Goal: Task Accomplishment & Management: Manage account settings

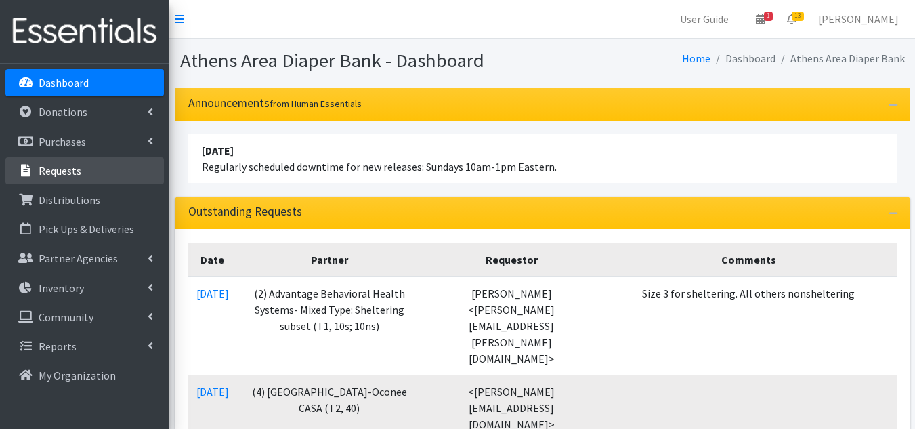
click at [84, 172] on link "Requests" at bounding box center [84, 170] width 158 height 27
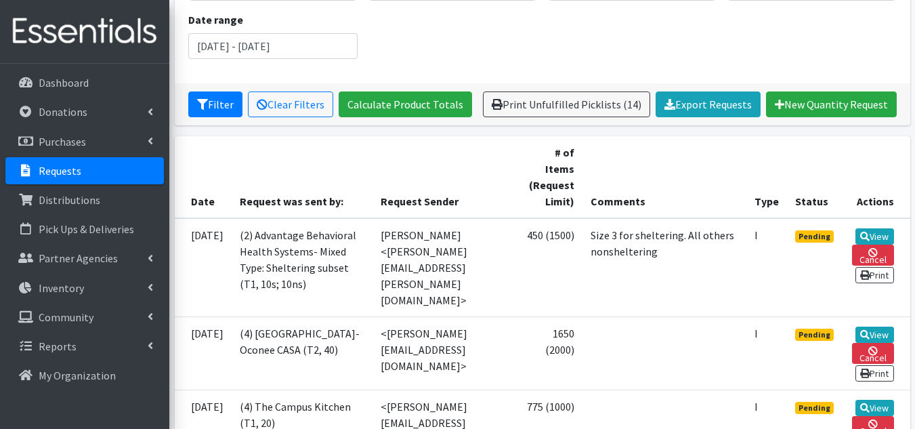
scroll to position [203, 0]
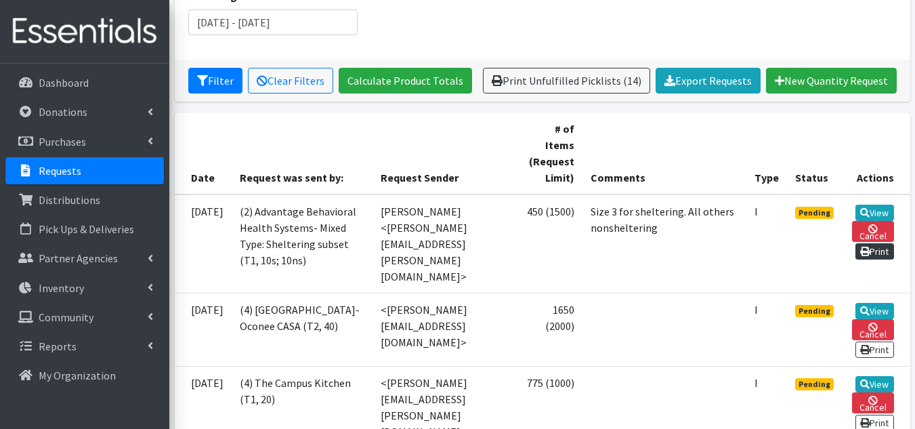
click at [870, 248] on icon at bounding box center [864, 251] width 9 height 9
click at [878, 213] on link "View" at bounding box center [874, 213] width 39 height 16
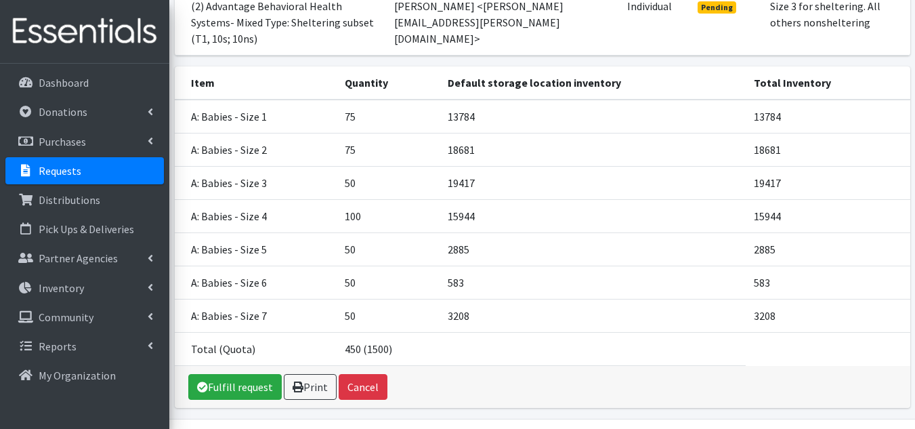
scroll to position [239, 0]
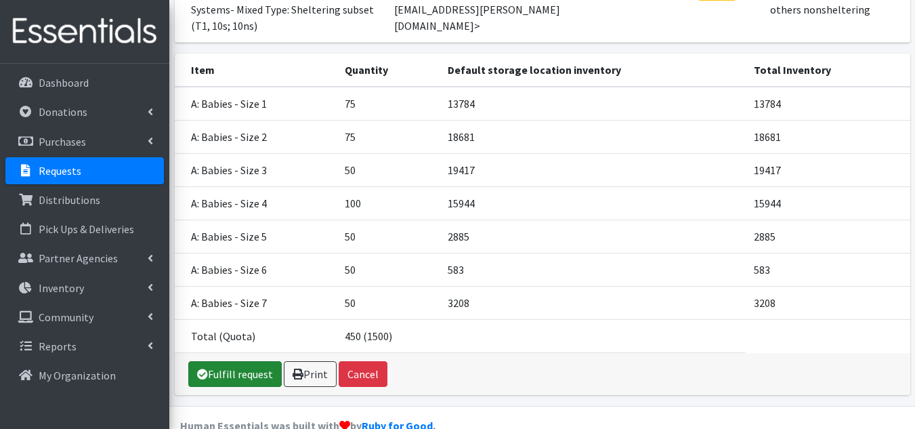
click at [255, 361] on link "Fulfill request" at bounding box center [234, 374] width 93 height 26
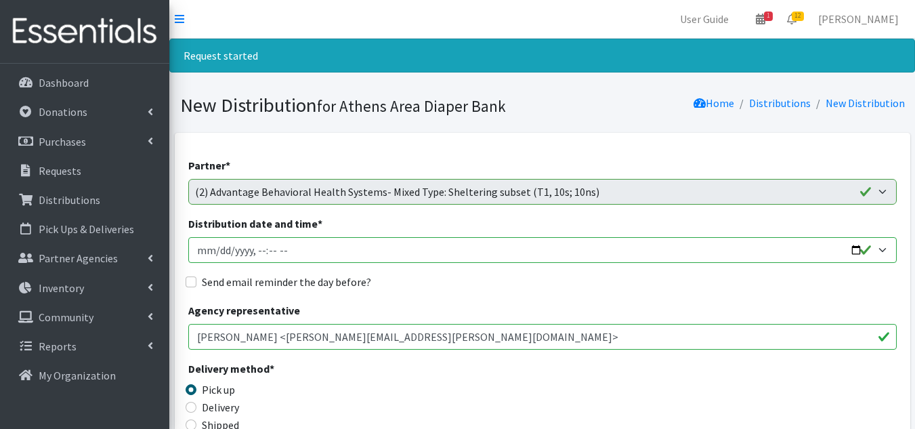
click at [218, 245] on input "Distribution date and time *" at bounding box center [542, 250] width 708 height 26
click at [288, 249] on input "Distribution date and time *" at bounding box center [542, 250] width 708 height 26
type input "2025-10-17T10:00"
click at [188, 281] on input "Send email reminder the day before?" at bounding box center [191, 281] width 11 height 11
checkbox input "true"
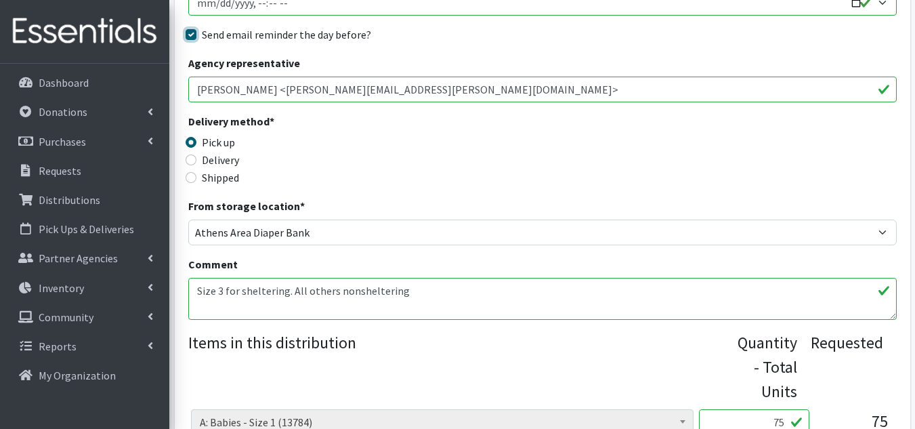
scroll to position [271, 0]
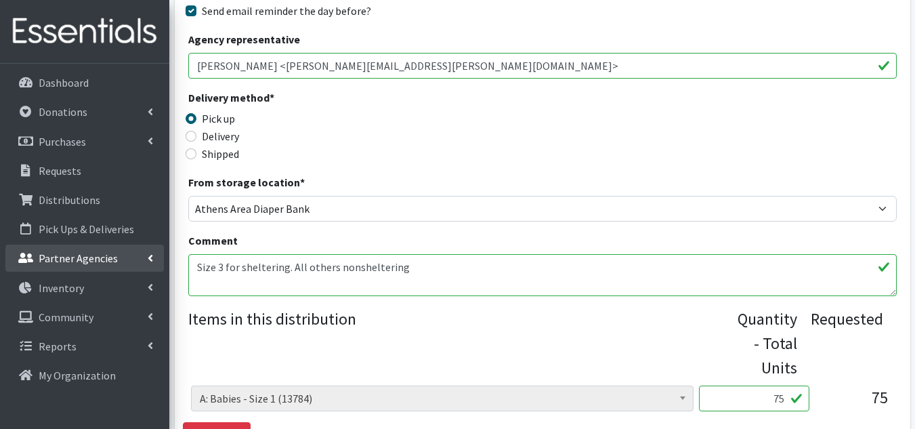
drag, startPoint x: 422, startPoint y: 268, endPoint x: 151, endPoint y: 257, distance: 271.2
click at [431, 272] on textarea "Size 3 for sheltering. All others nonsheltering" at bounding box center [542, 275] width 708 height 42
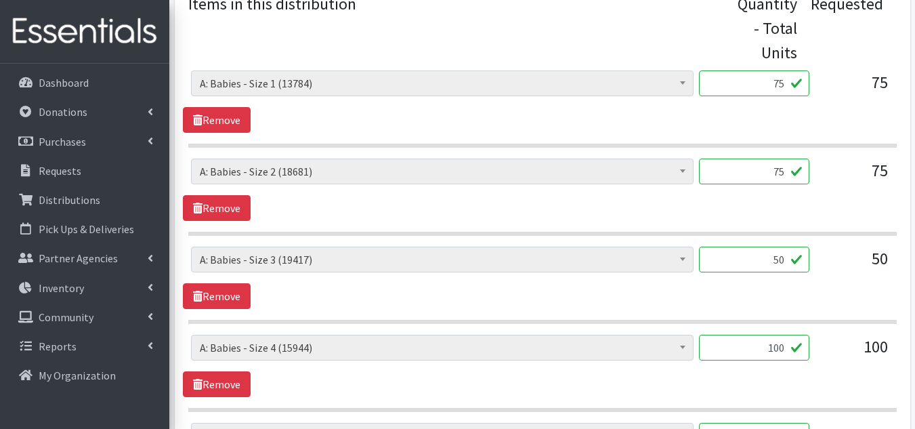
scroll to position [610, 0]
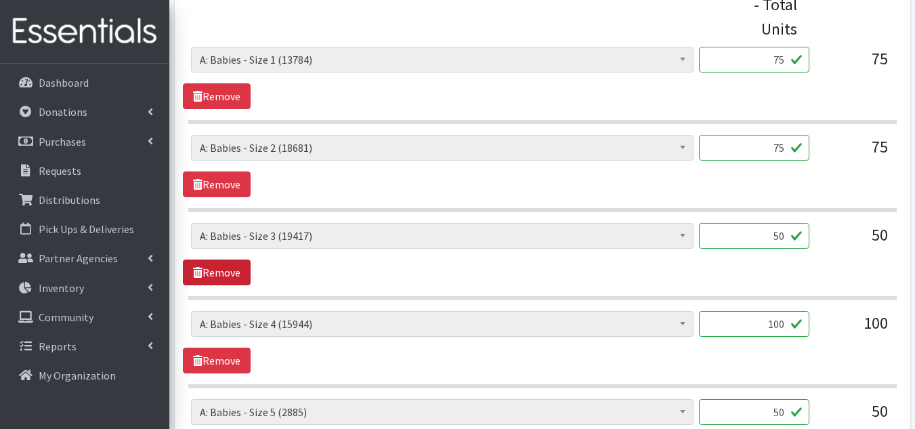
click at [228, 270] on link "Remove" at bounding box center [217, 272] width 68 height 26
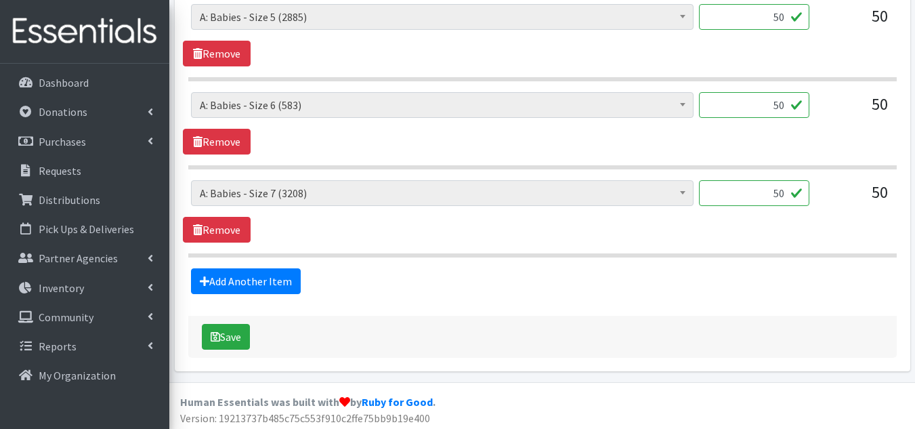
scroll to position [920, 0]
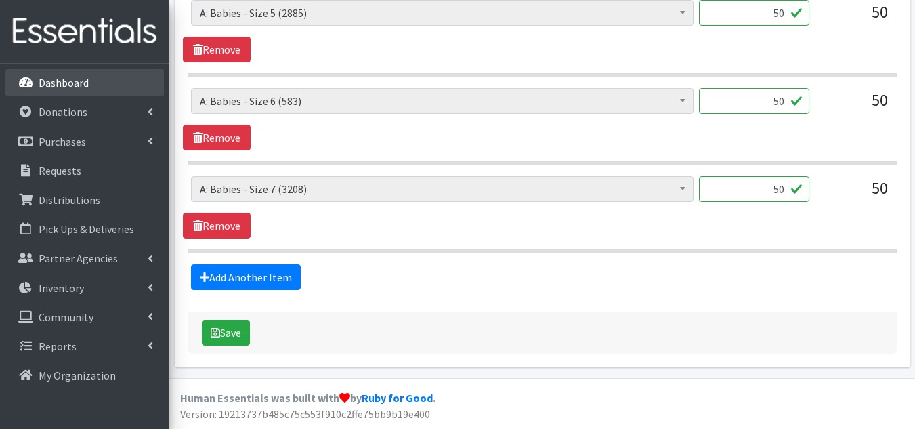
click at [62, 82] on p "Dashboard" at bounding box center [64, 83] width 50 height 14
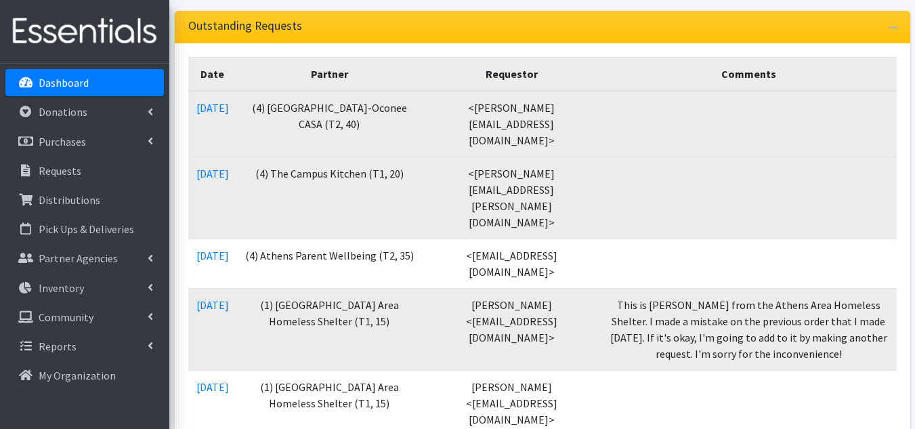
scroll to position [339, 0]
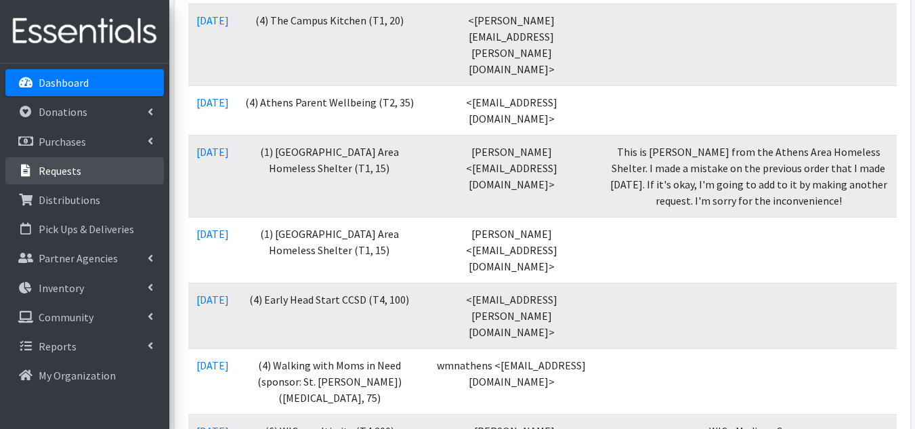
click at [70, 167] on p "Requests" at bounding box center [60, 171] width 43 height 14
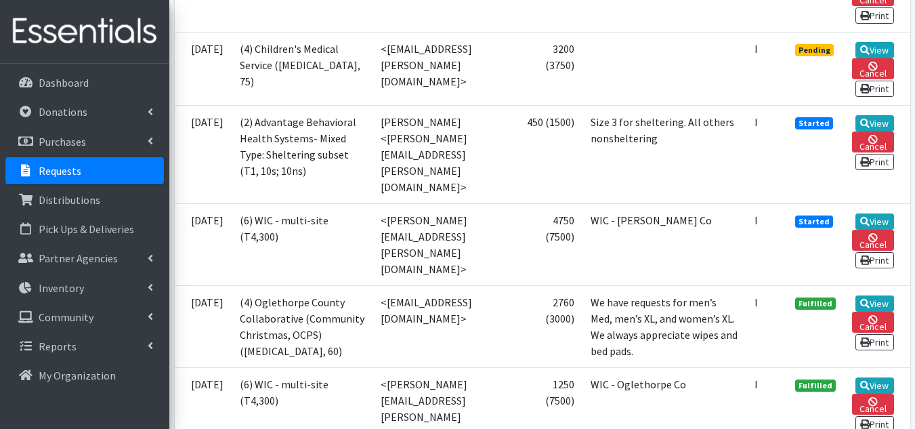
scroll to position [1287, 0]
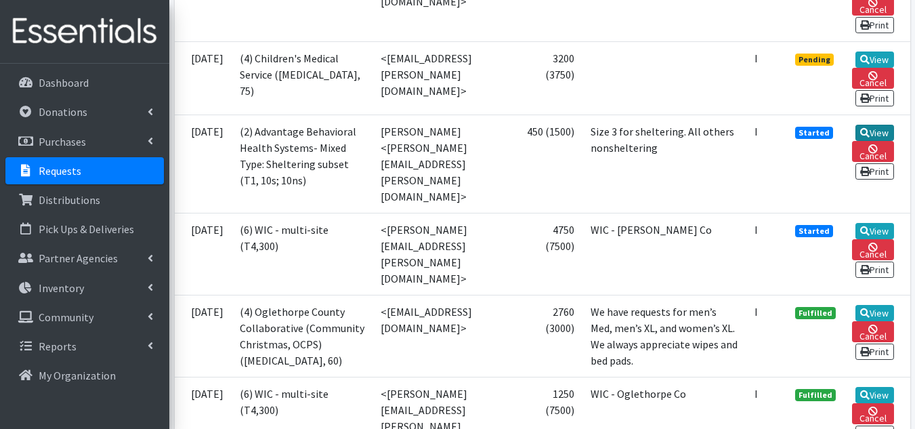
click at [868, 141] on link "View" at bounding box center [874, 133] width 39 height 16
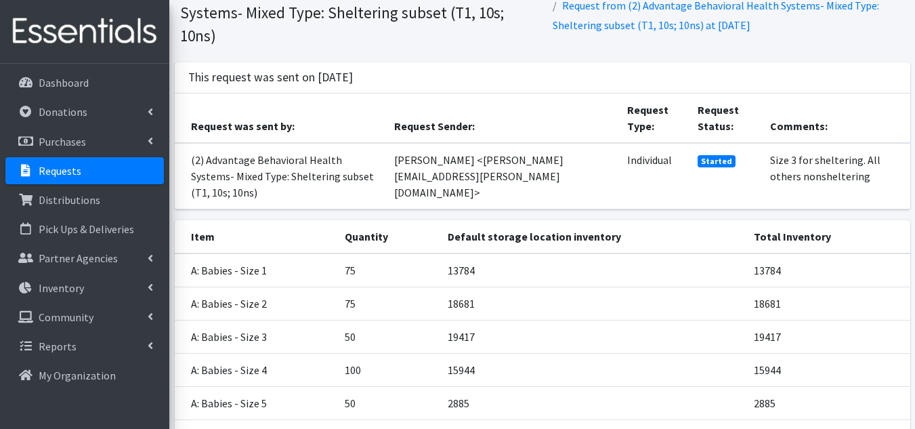
scroll to position [239, 0]
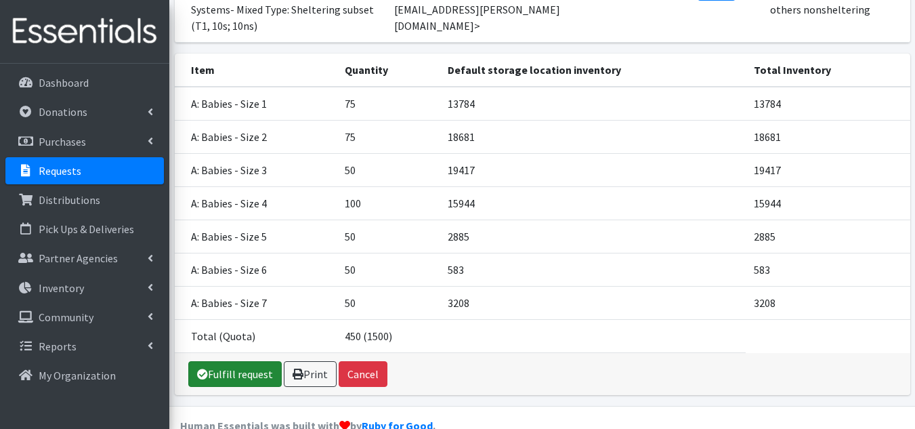
click at [231, 361] on link "Fulfill request" at bounding box center [234, 374] width 93 height 26
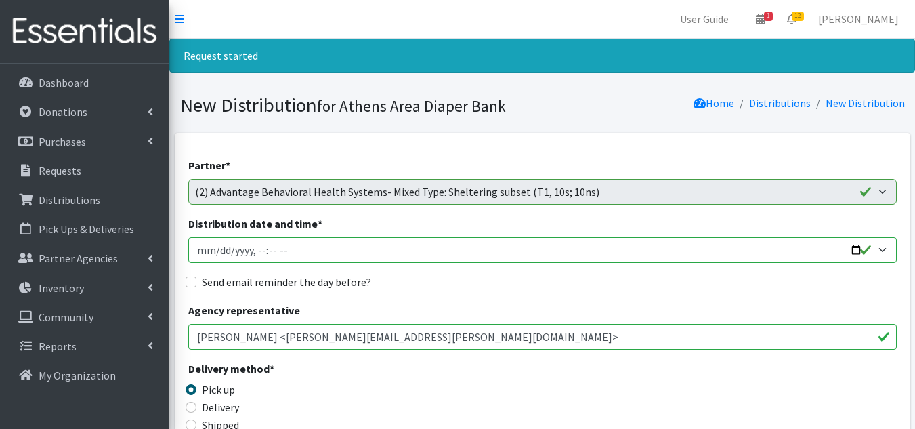
click at [219, 247] on input "Distribution date and time *" at bounding box center [542, 250] width 708 height 26
type input "2025-10-17T10:00"
click at [187, 278] on input "Send email reminder the day before?" at bounding box center [191, 281] width 11 height 11
checkbox input "true"
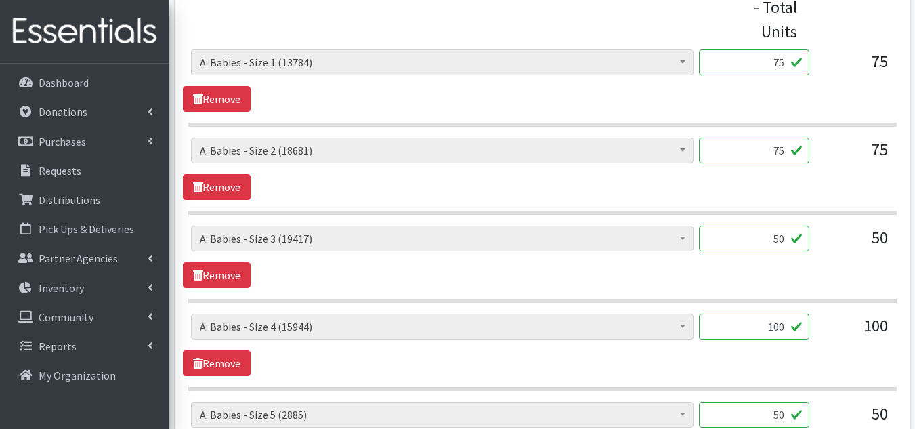
scroll to position [610, 0]
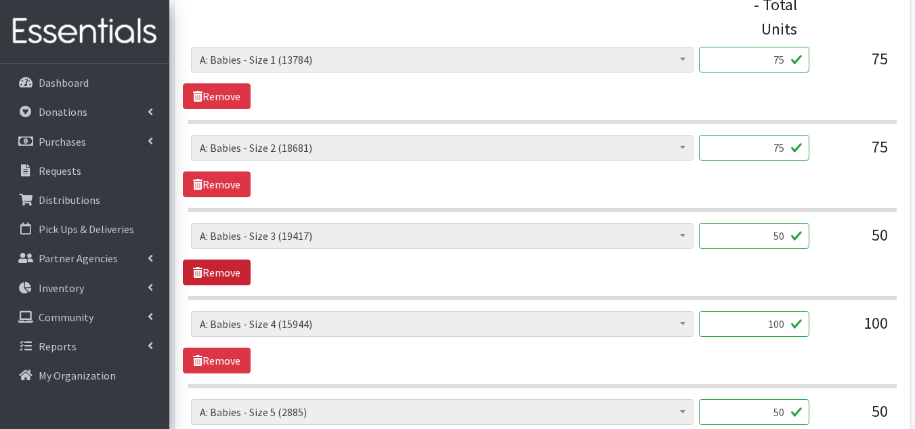
click at [208, 263] on link "Remove" at bounding box center [217, 272] width 68 height 26
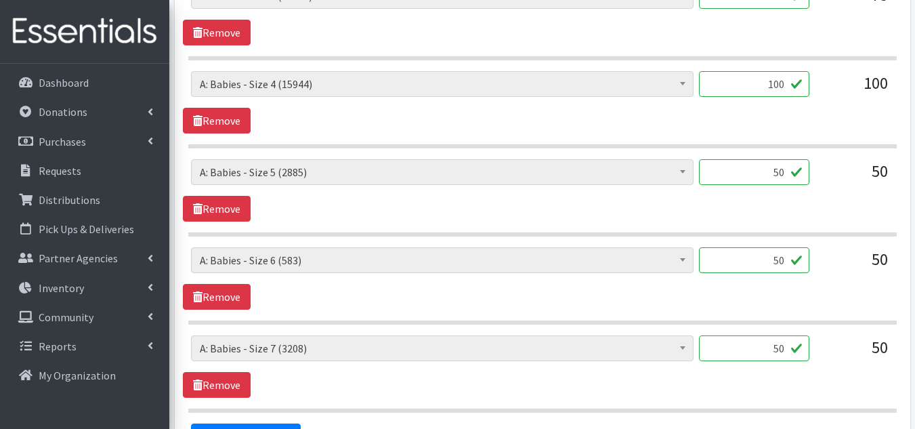
scroll to position [920, 0]
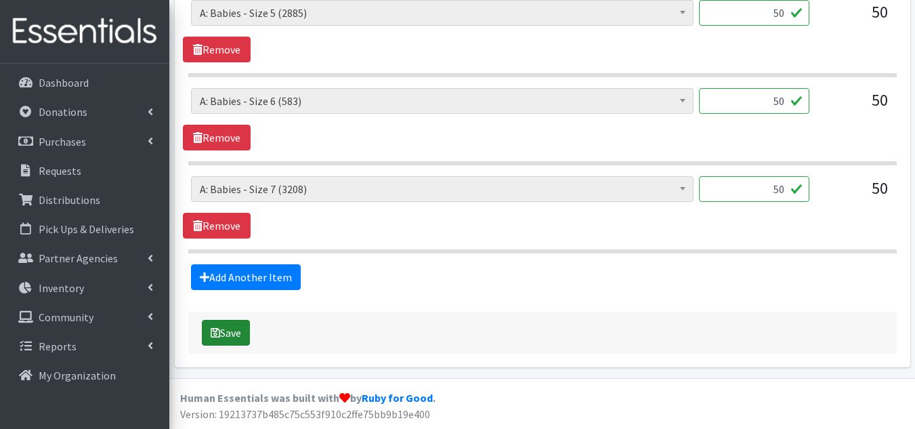
click at [237, 326] on button "Save" at bounding box center [226, 333] width 48 height 26
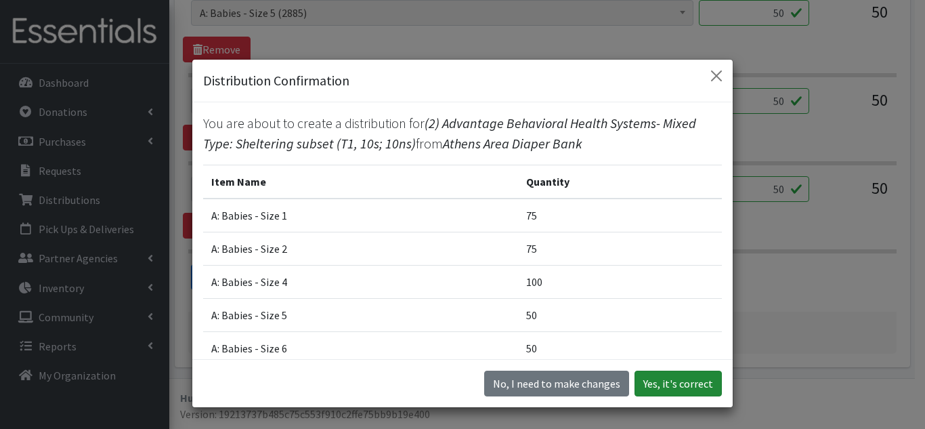
click at [685, 380] on button "Yes, it's correct" at bounding box center [678, 383] width 87 height 26
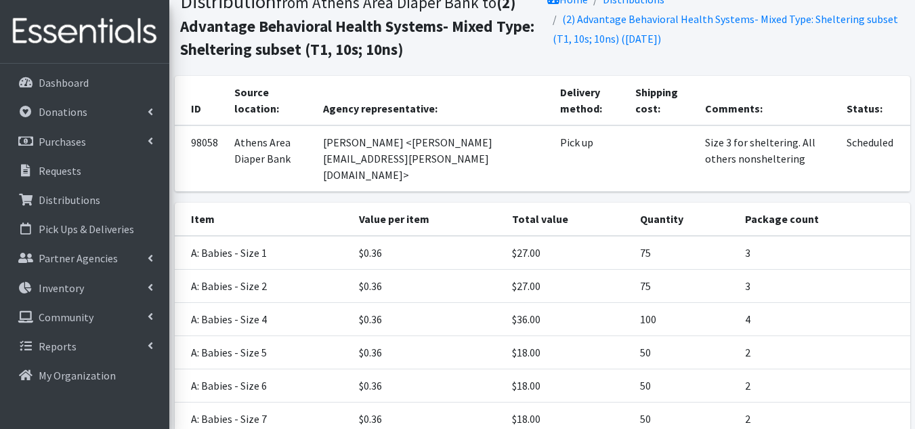
scroll to position [276, 0]
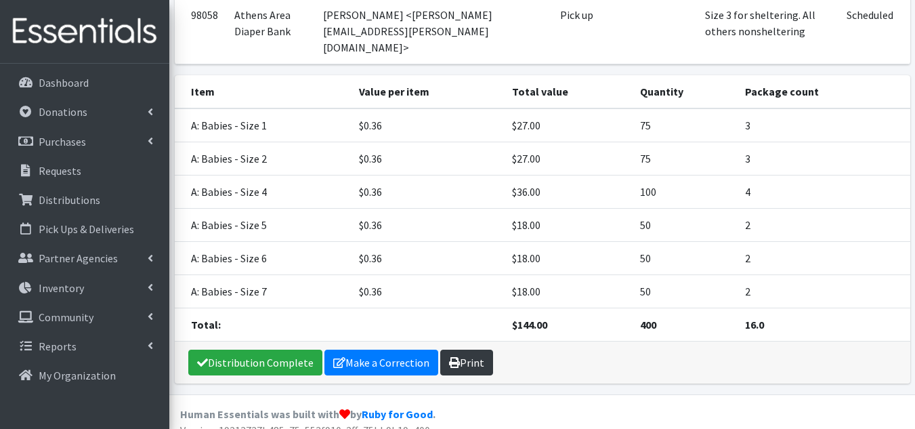
click at [463, 349] on link "Print" at bounding box center [466, 362] width 53 height 26
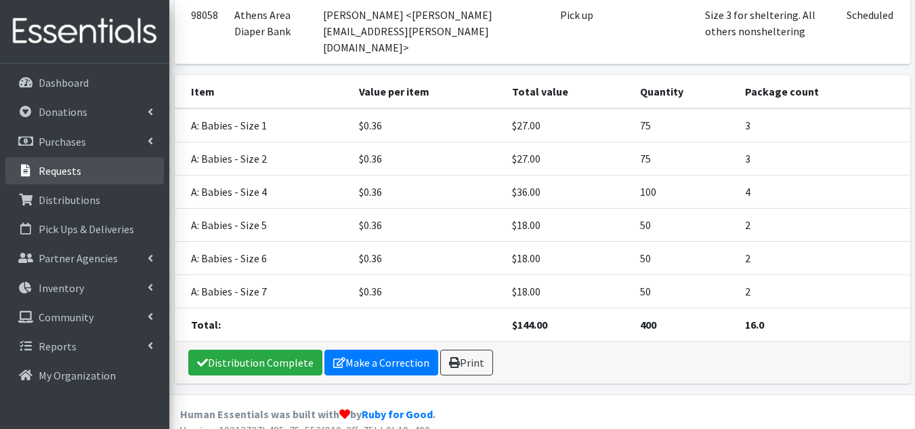
click at [70, 167] on p "Requests" at bounding box center [60, 171] width 43 height 14
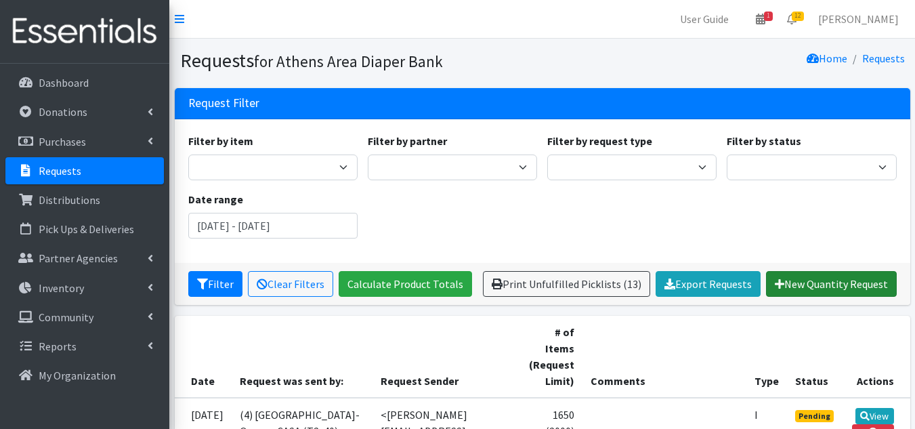
click at [853, 288] on link "New Quantity Request" at bounding box center [831, 284] width 131 height 26
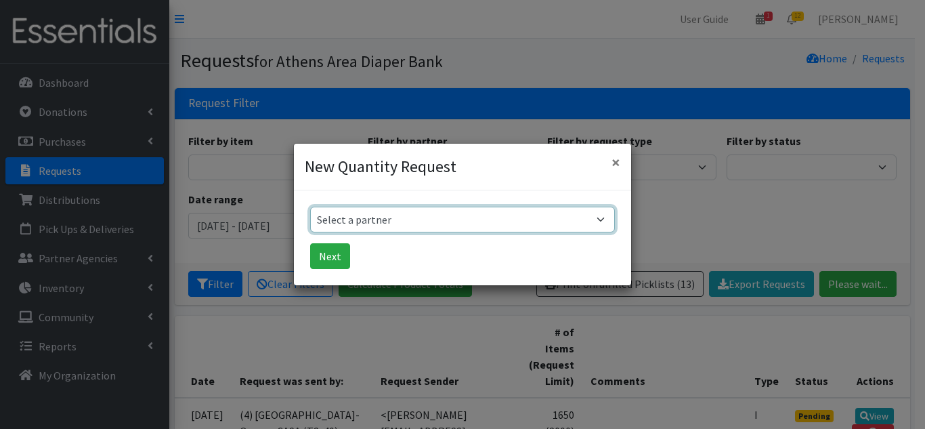
click at [419, 224] on select "Select a partner (1) Athens Area Homeless Shelter (T1, 15) (1) Jubilee Partners…" at bounding box center [462, 220] width 305 height 26
select select "2555"
click at [310, 207] on select "Select a partner (1) Athens Area Homeless Shelter (T1, 15) (1) Jubilee Partners…" at bounding box center [462, 220] width 305 height 26
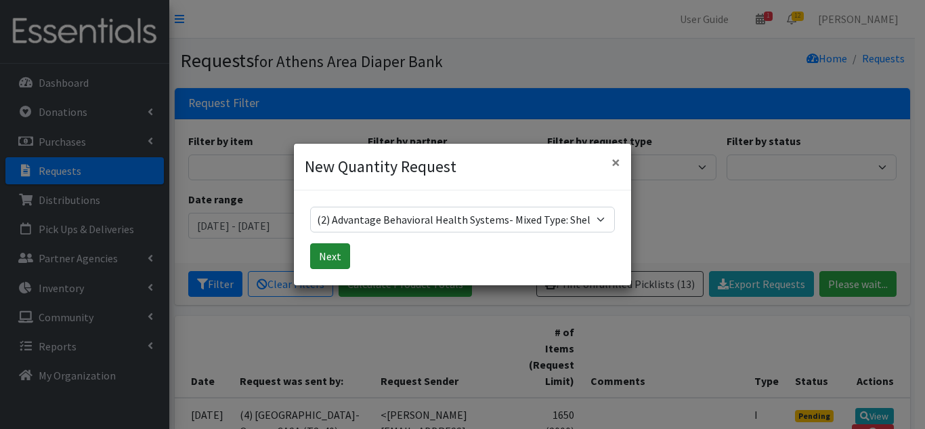
click at [335, 247] on button "Next" at bounding box center [330, 256] width 40 height 26
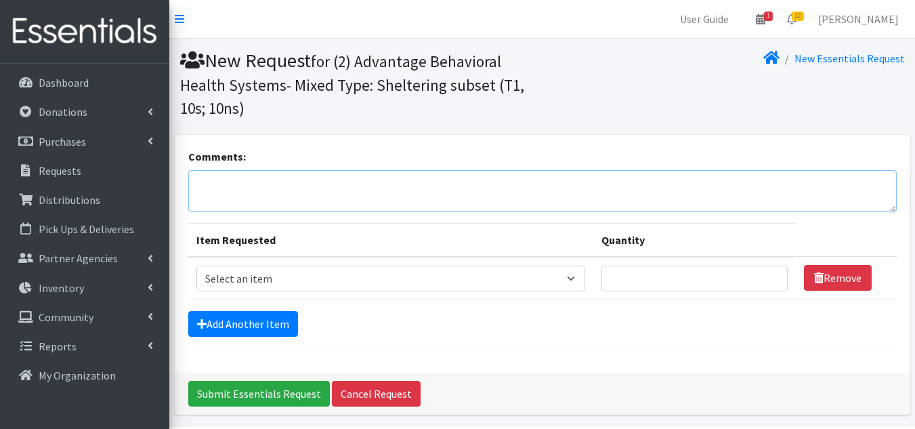
click at [232, 188] on textarea "Comments:" at bounding box center [542, 191] width 708 height 42
type textarea "Placing this request for Size 3 diapers for sheltering."
click at [503, 282] on select "Select an item A: Babies - Size 0 (Preemie) A: Babies - Size 01 (newborn) A: Ba…" at bounding box center [390, 279] width 389 height 26
select select "5613"
click at [196, 266] on select "Select an item A: Babies - Size 0 (Preemie) A: Babies - Size 01 (newborn) A: Ba…" at bounding box center [390, 279] width 389 height 26
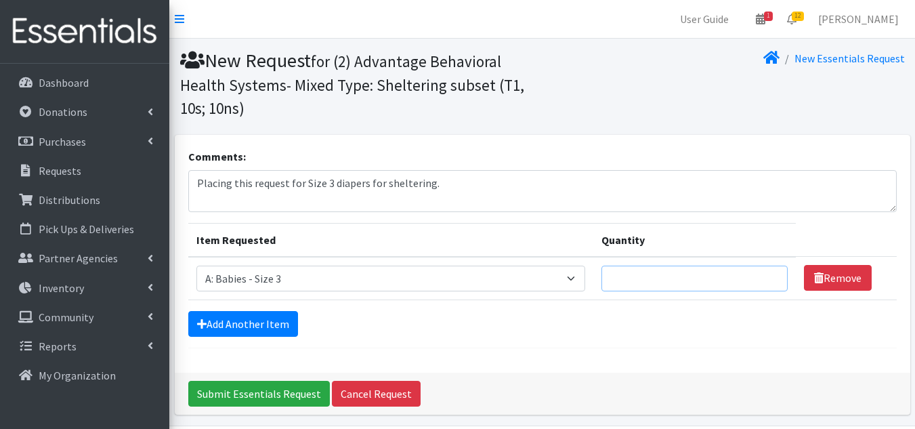
click at [640, 272] on input "Quantity" at bounding box center [694, 279] width 187 height 26
type input "100"
click at [585, 331] on div "Add Another Item" at bounding box center [542, 324] width 708 height 26
click at [284, 391] on input "Submit Essentials Request" at bounding box center [259, 394] width 142 height 26
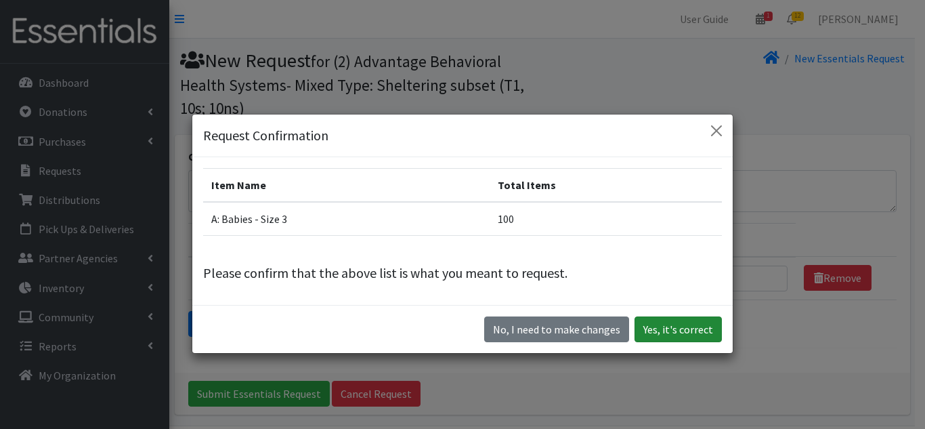
click at [667, 325] on button "Yes, it's correct" at bounding box center [678, 329] width 87 height 26
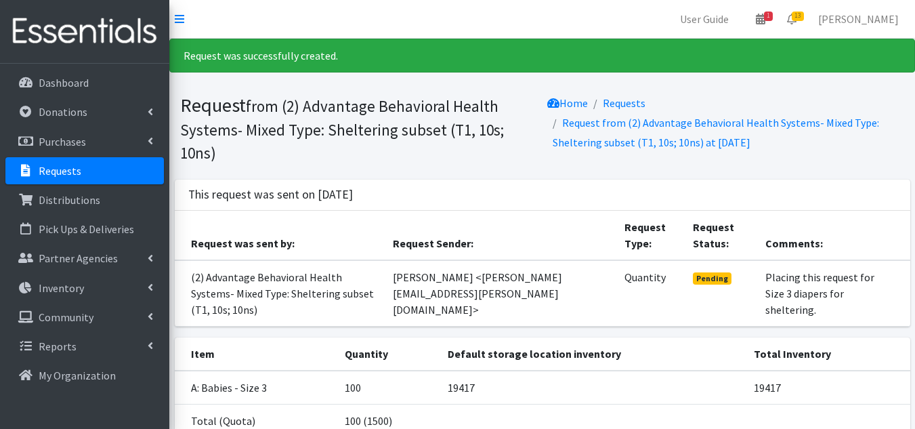
scroll to position [101, 0]
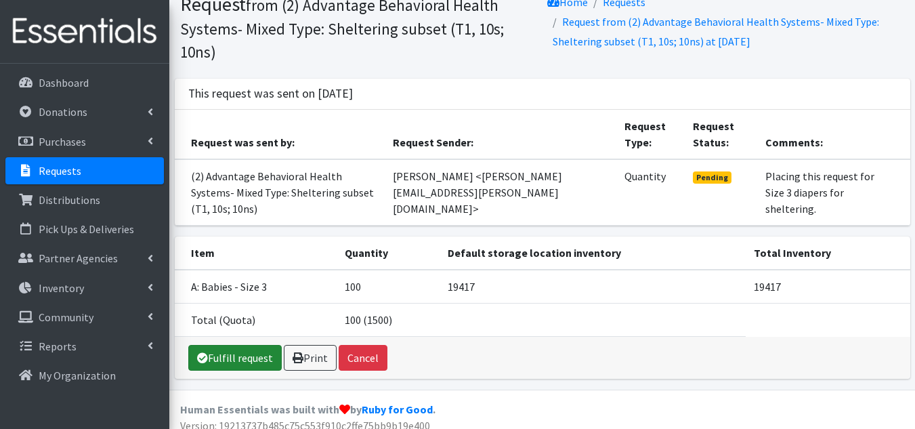
click at [224, 345] on link "Fulfill request" at bounding box center [234, 358] width 93 height 26
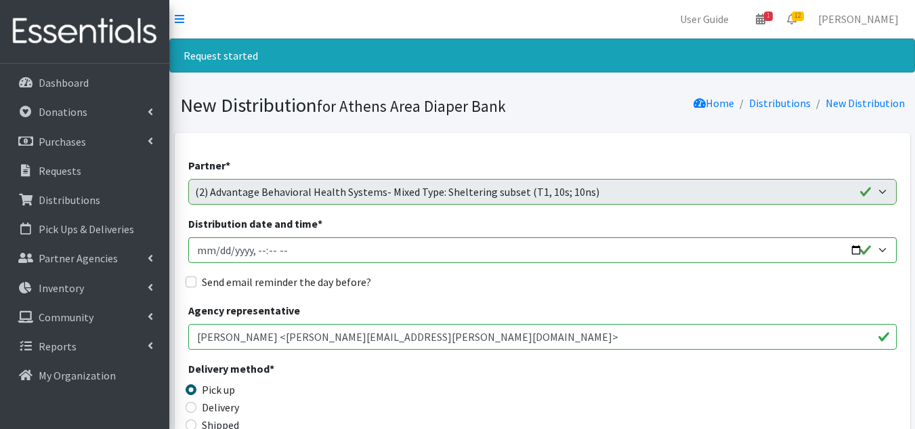
click at [256, 326] on input "[PERSON_NAME] <[PERSON_NAME][EMAIL_ADDRESS][PERSON_NAME][DOMAIN_NAME]>" at bounding box center [542, 337] width 708 height 26
click at [461, 338] on input "[PERSON_NAME] <[PERSON_NAME][EMAIL_ADDRESS][PERSON_NAME][DOMAIN_NAME]>" at bounding box center [542, 337] width 708 height 26
drag, startPoint x: 461, startPoint y: 338, endPoint x: 56, endPoint y: 296, distance: 407.2
type input "Audey Lee <audey.lee@advantagebhs.org>"
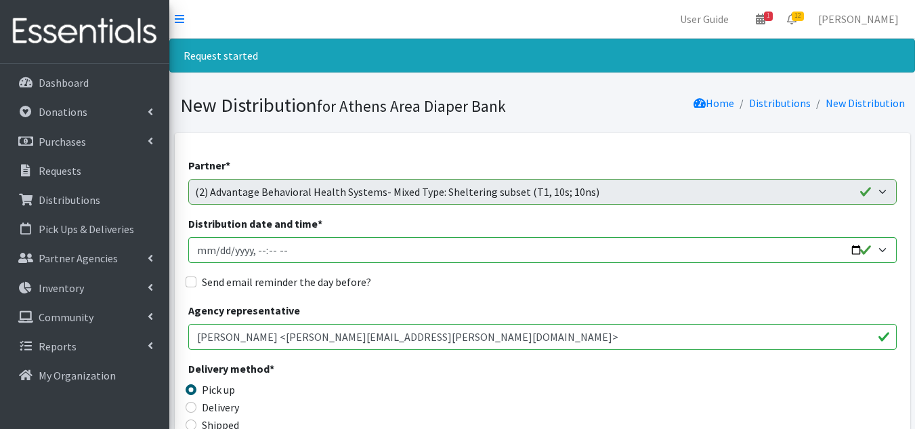
click at [436, 370] on div "Delivery method * Pick up Delivery Shipped Shipping cost" at bounding box center [542, 402] width 708 height 85
click at [219, 254] on input "Distribution date and time *" at bounding box center [542, 250] width 708 height 26
type input "[DATE]T10:00"
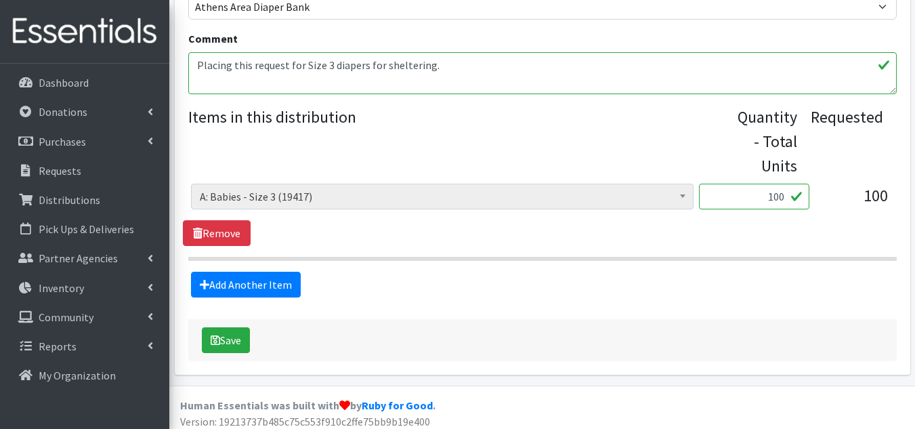
scroll to position [474, 0]
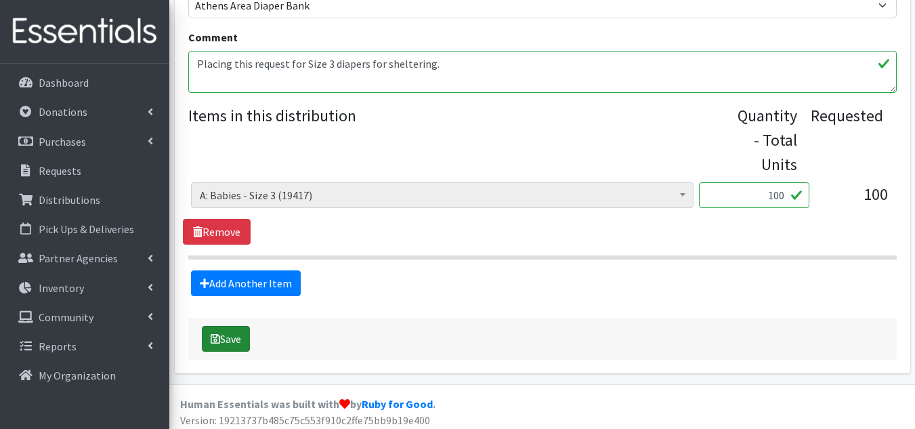
click at [220, 338] on button "Save" at bounding box center [226, 339] width 48 height 26
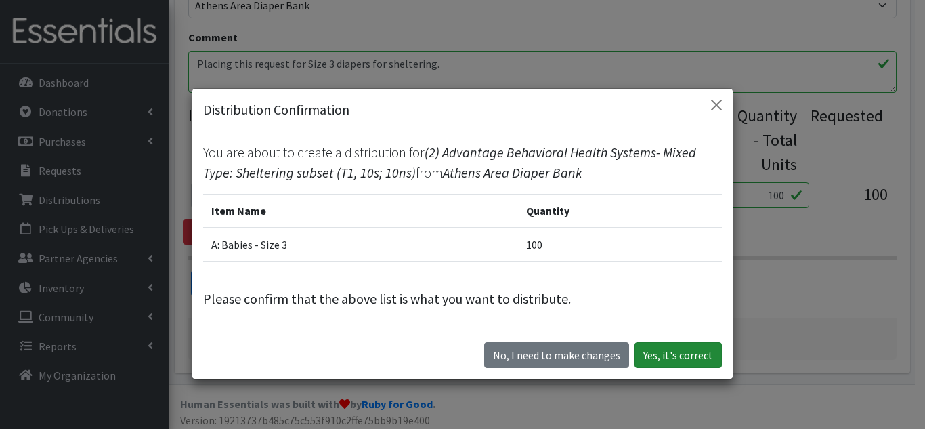
click at [657, 360] on button "Yes, it's correct" at bounding box center [678, 355] width 87 height 26
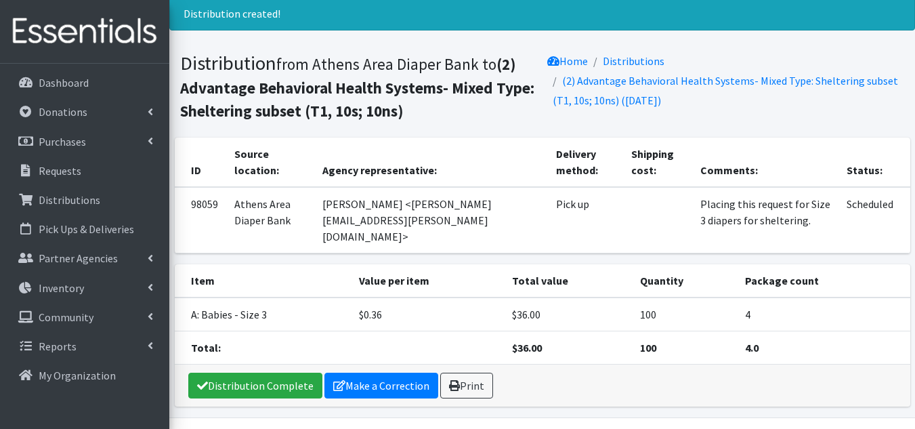
scroll to position [65, 0]
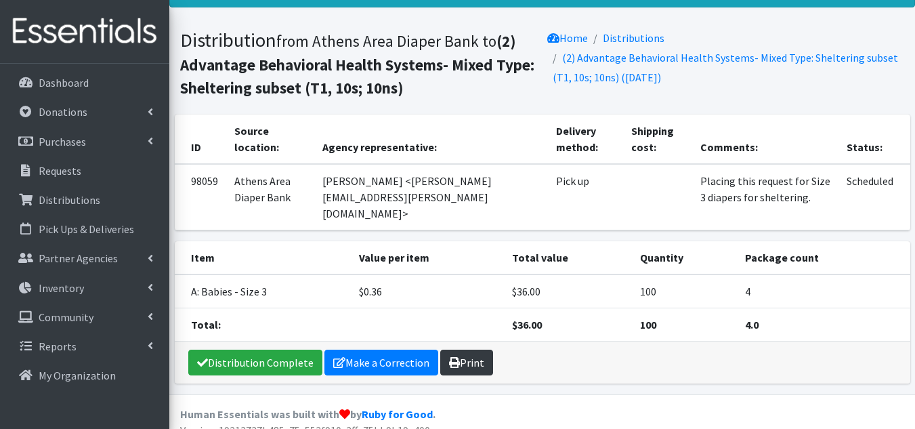
click at [469, 349] on link "Print" at bounding box center [466, 362] width 53 height 26
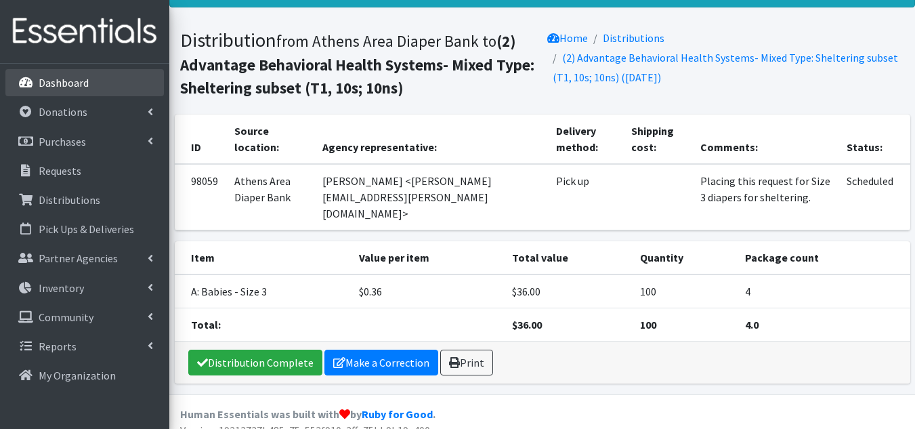
click at [51, 85] on p "Dashboard" at bounding box center [64, 83] width 50 height 14
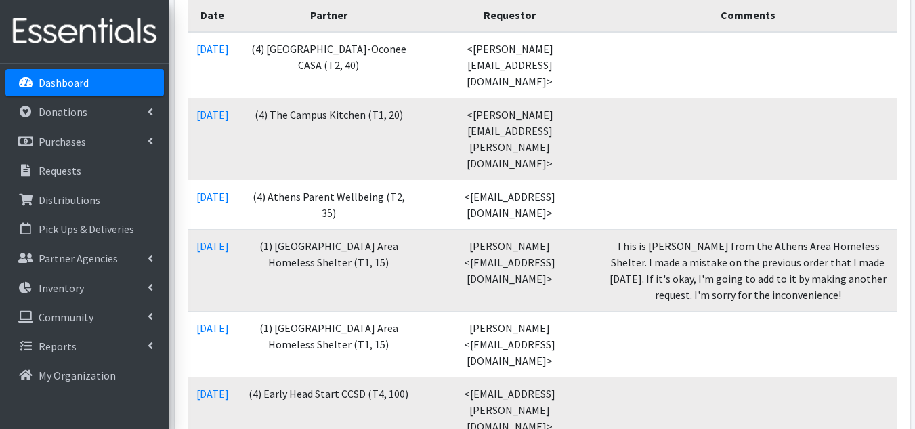
scroll to position [203, 0]
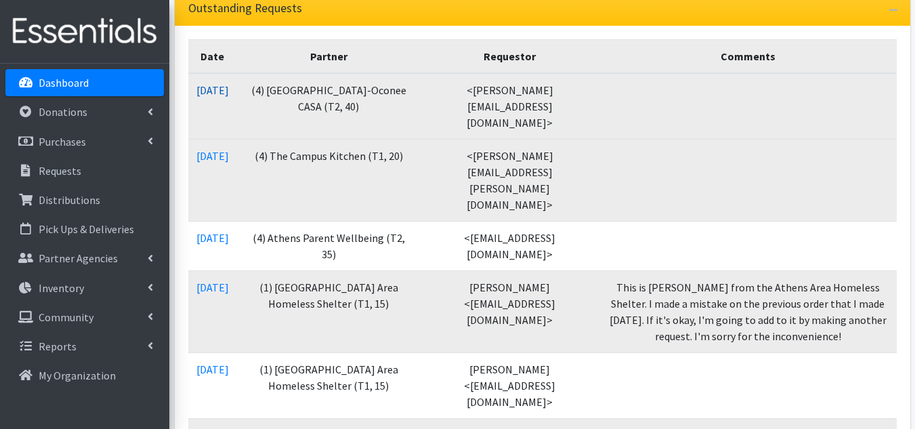
click at [228, 85] on link "10/10/2025" at bounding box center [212, 90] width 33 height 14
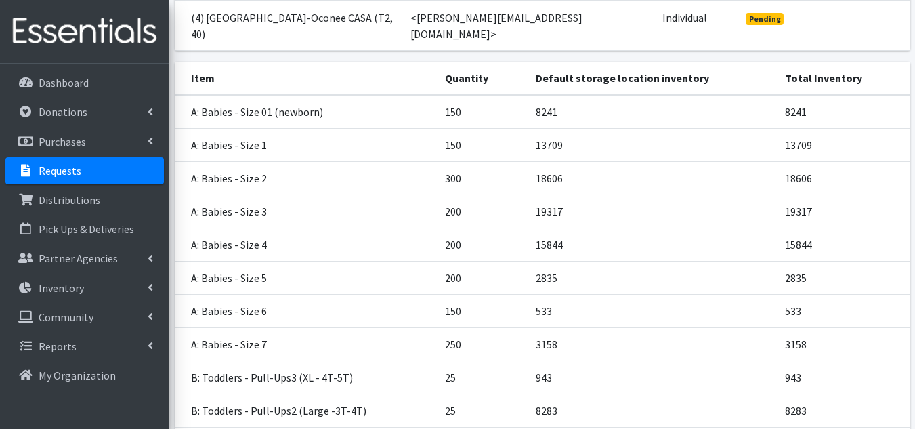
scroll to position [271, 0]
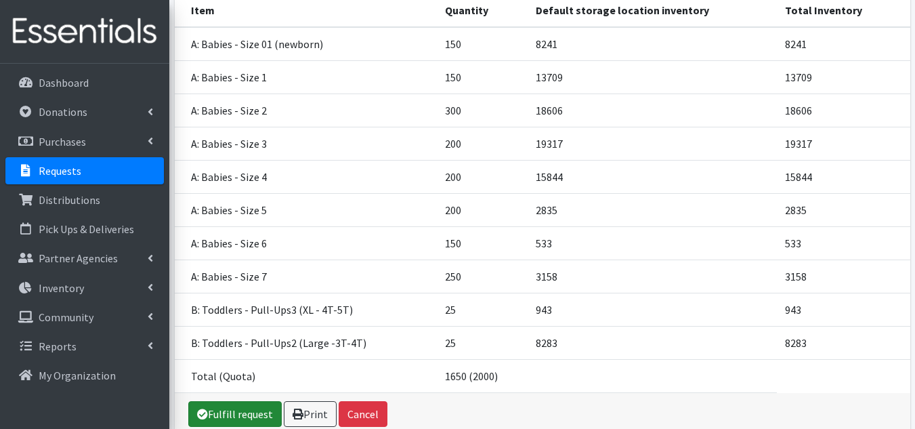
click at [261, 401] on link "Fulfill request" at bounding box center [234, 414] width 93 height 26
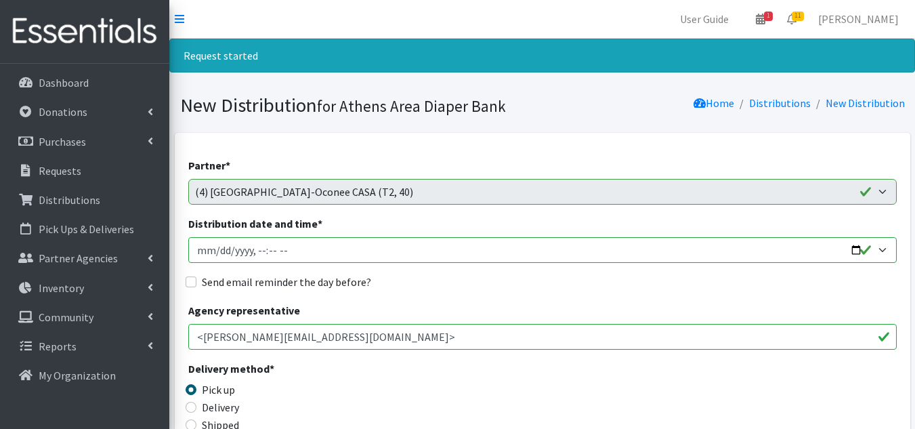
click at [214, 250] on input "Distribution date and time *" at bounding box center [542, 250] width 708 height 26
type input "[DATE]T10:00"
click at [188, 279] on input "Send email reminder the day before?" at bounding box center [191, 281] width 11 height 11
checkbox input "true"
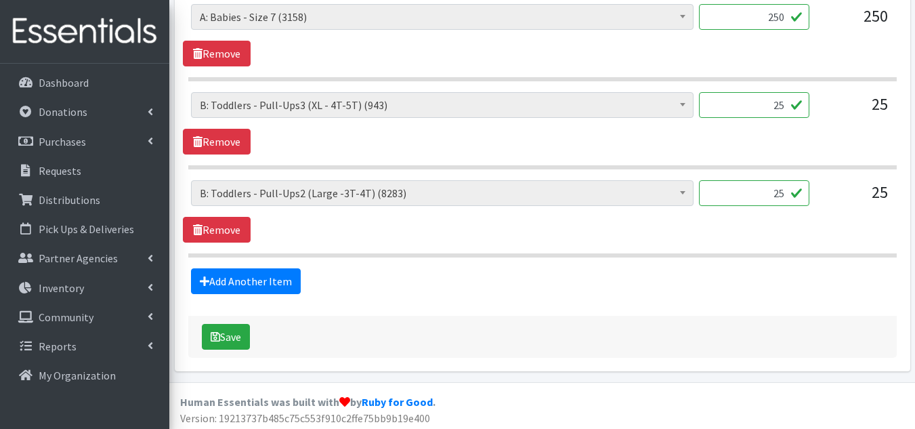
scroll to position [1273, 0]
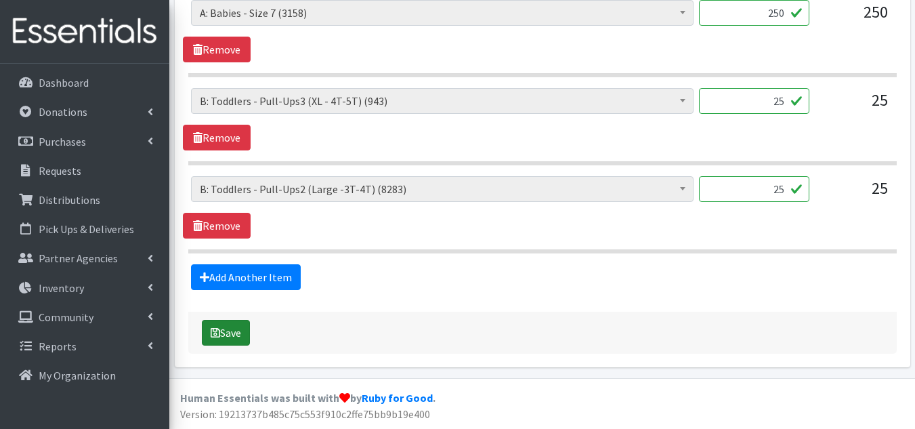
click at [222, 334] on button "Save" at bounding box center [226, 333] width 48 height 26
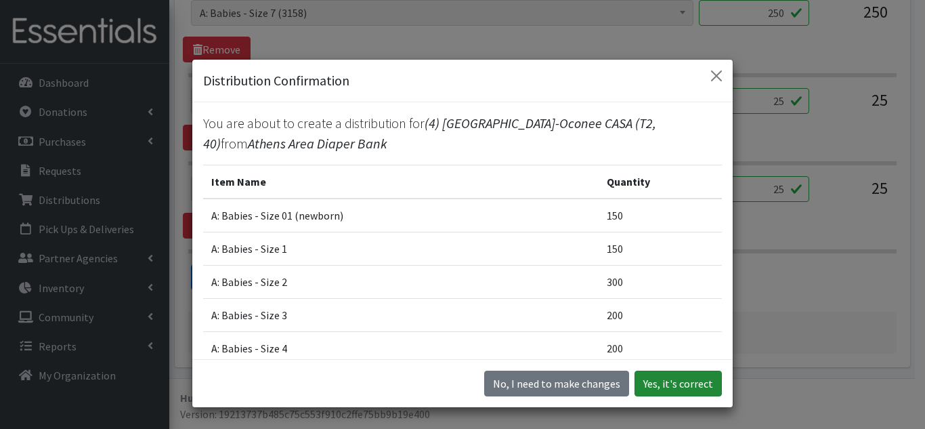
click at [696, 379] on button "Yes, it's correct" at bounding box center [678, 383] width 87 height 26
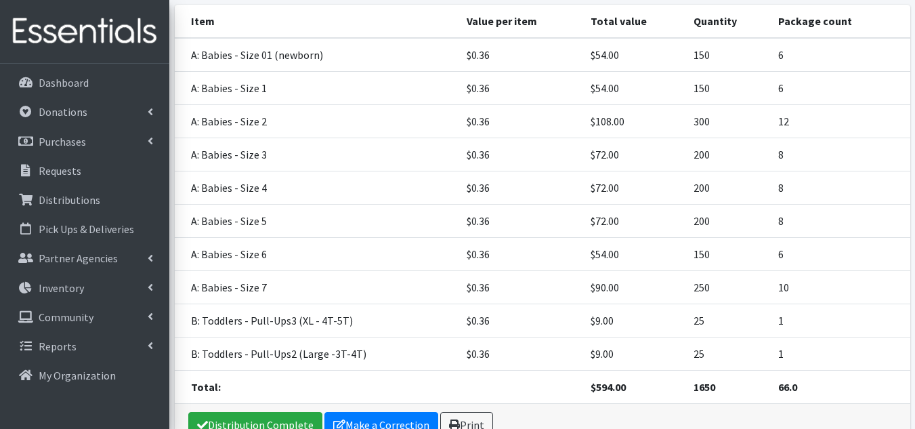
scroll to position [385, 0]
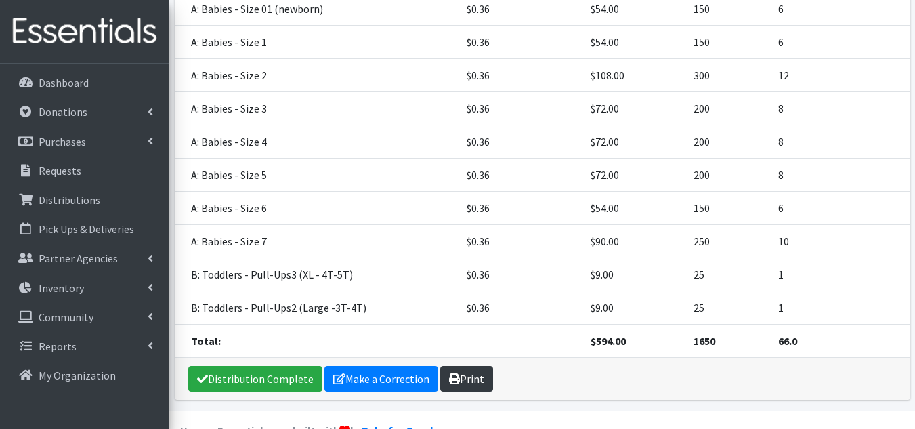
click at [470, 366] on link "Print" at bounding box center [466, 379] width 53 height 26
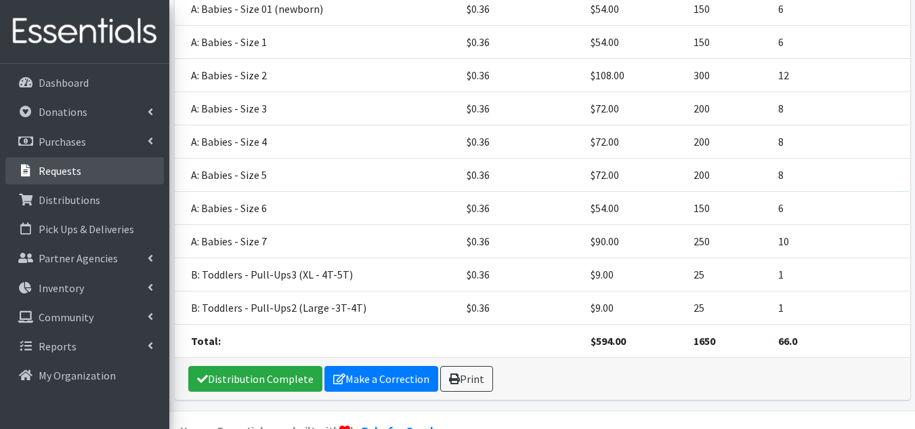
click at [81, 171] on link "Requests" at bounding box center [84, 170] width 158 height 27
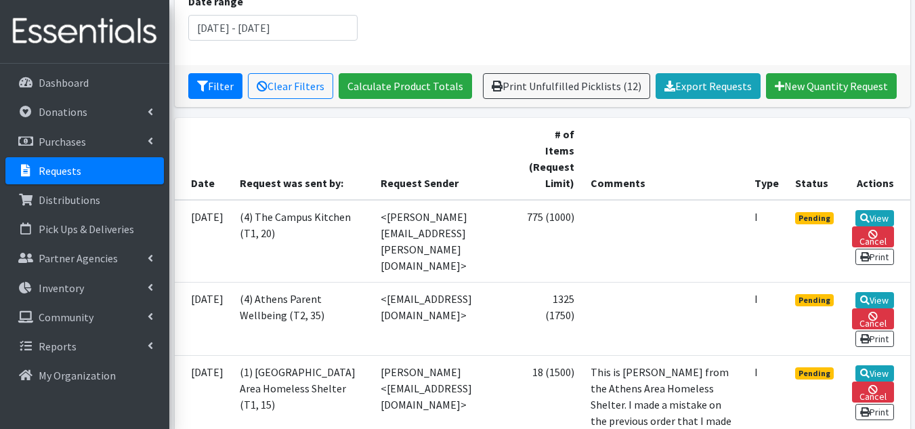
scroll to position [203, 0]
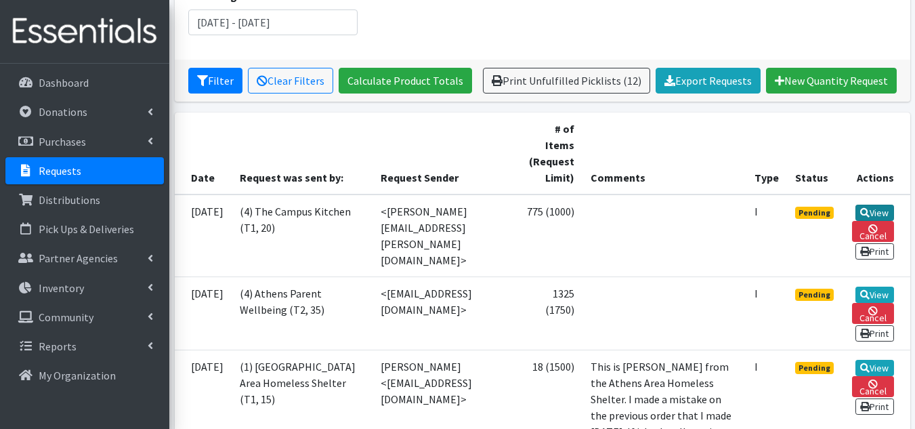
click at [881, 213] on link "View" at bounding box center [874, 213] width 39 height 16
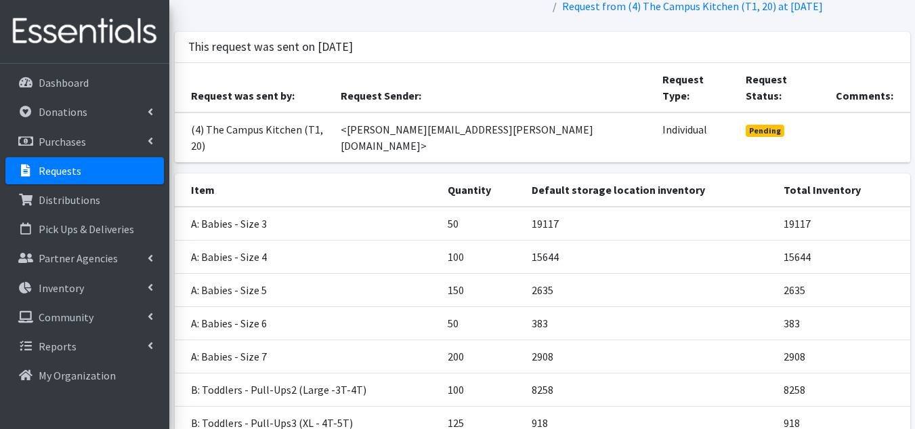
scroll to position [135, 0]
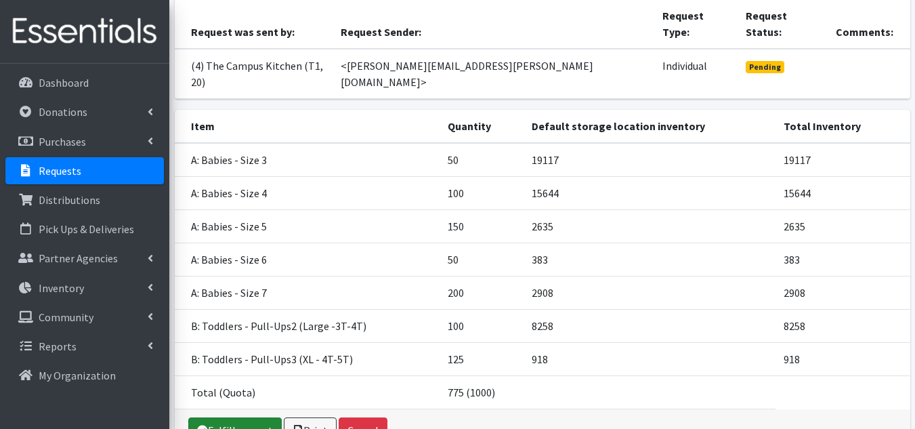
click at [256, 417] on link "Fulfill request" at bounding box center [234, 430] width 93 height 26
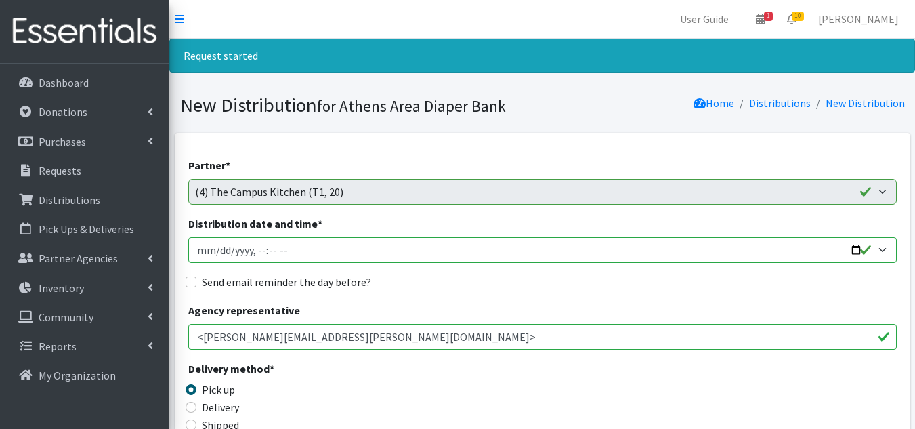
click at [219, 249] on input "Distribution date and time *" at bounding box center [542, 250] width 708 height 26
type input "[DATE]T10:00"
click at [186, 280] on input "Send email reminder the day before?" at bounding box center [191, 281] width 11 height 11
checkbox input "true"
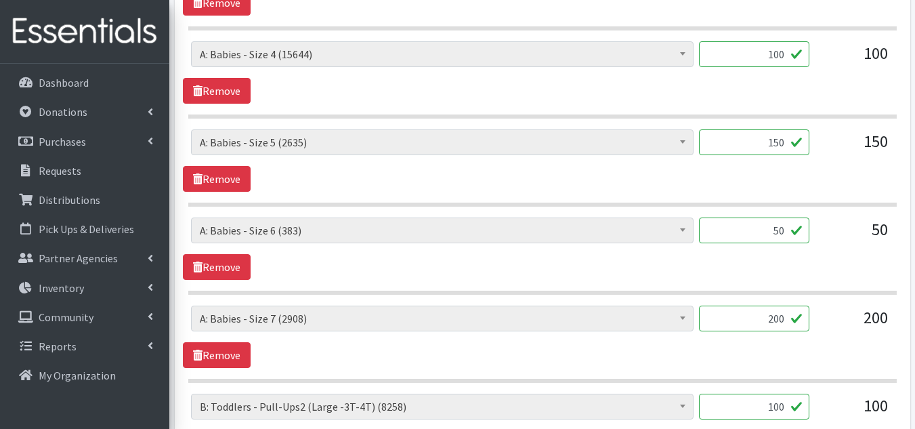
scroll to position [1009, 0]
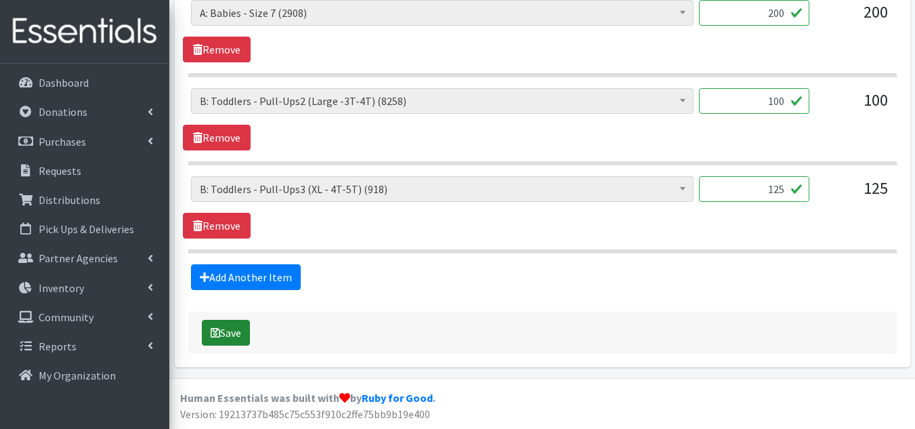
click at [238, 331] on button "Save" at bounding box center [226, 333] width 48 height 26
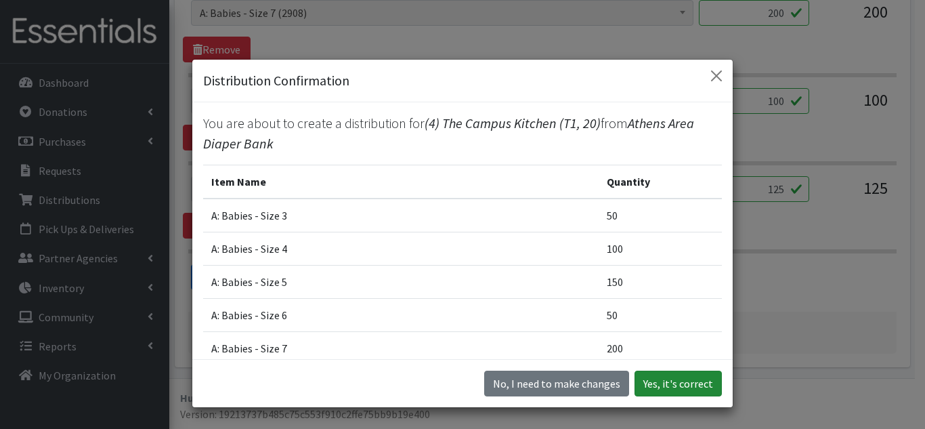
click at [700, 379] on button "Yes, it's correct" at bounding box center [678, 383] width 87 height 26
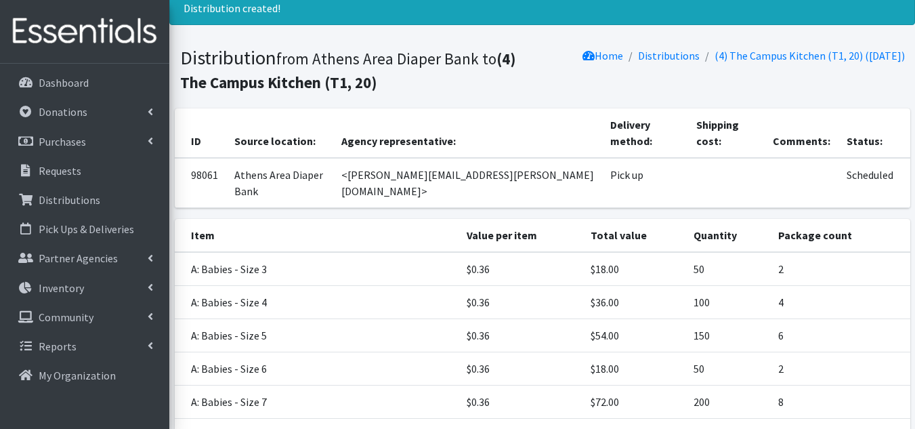
scroll to position [269, 0]
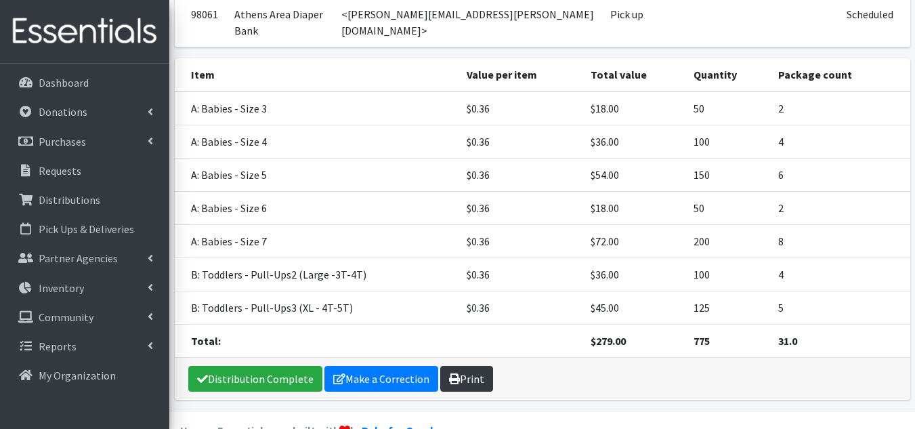
click at [475, 366] on link "Print" at bounding box center [466, 379] width 53 height 26
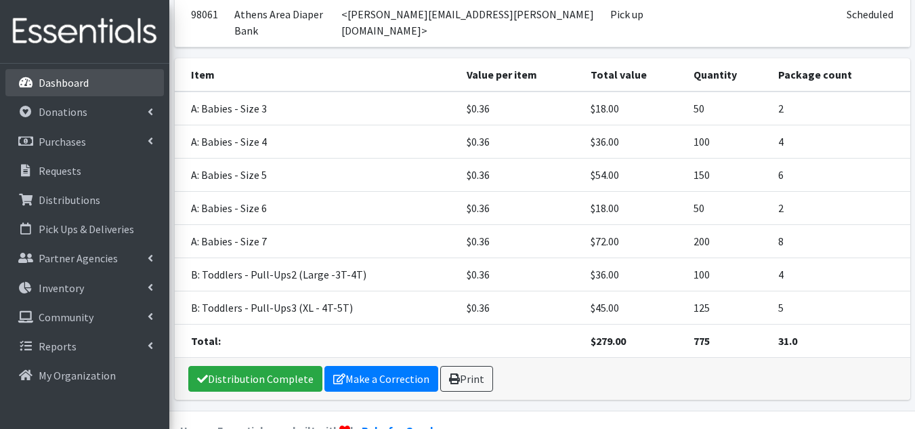
click at [67, 80] on p "Dashboard" at bounding box center [64, 83] width 50 height 14
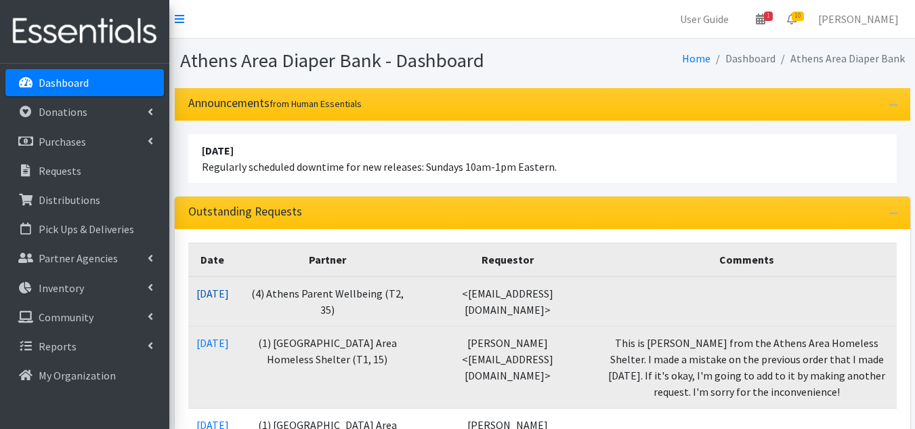
click at [200, 295] on link "[DATE]" at bounding box center [212, 294] width 33 height 14
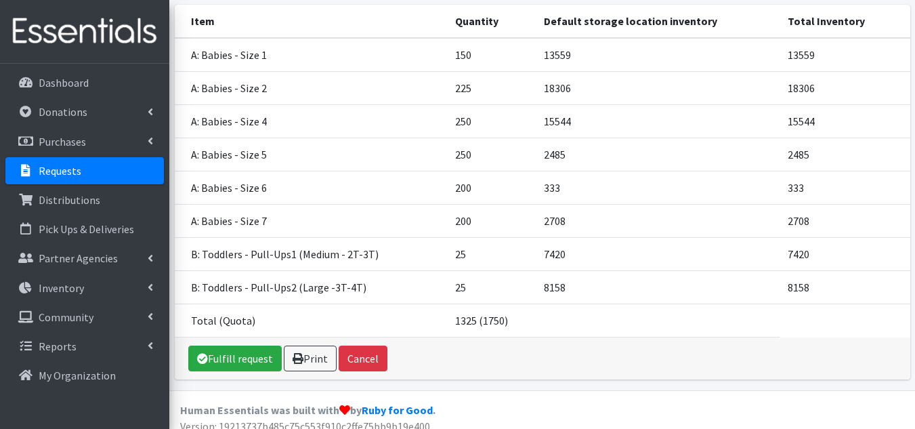
scroll to position [220, 0]
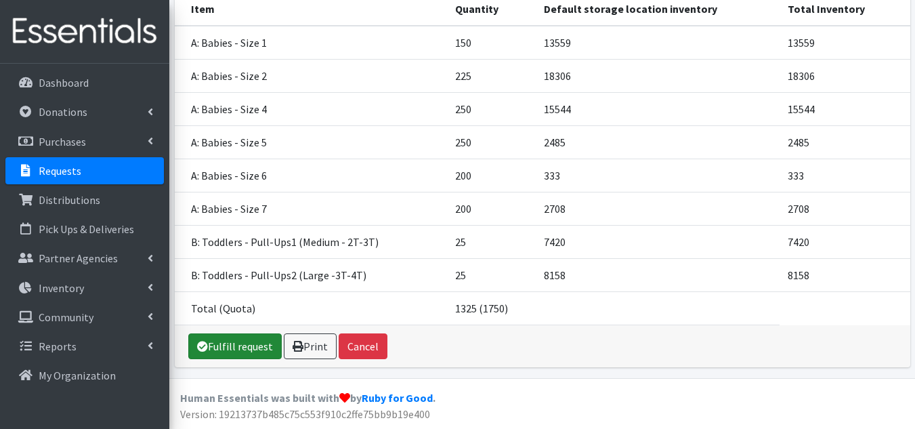
click at [265, 343] on link "Fulfill request" at bounding box center [234, 346] width 93 height 26
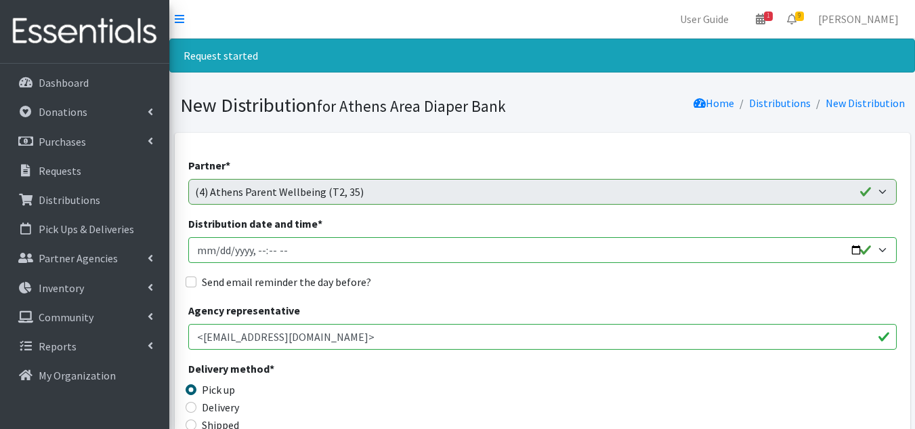
click at [212, 255] on input "Distribution date and time *" at bounding box center [542, 250] width 708 height 26
type input "[DATE]T10:00"
click at [194, 281] on input "Send email reminder the day before?" at bounding box center [191, 281] width 11 height 11
checkbox input "true"
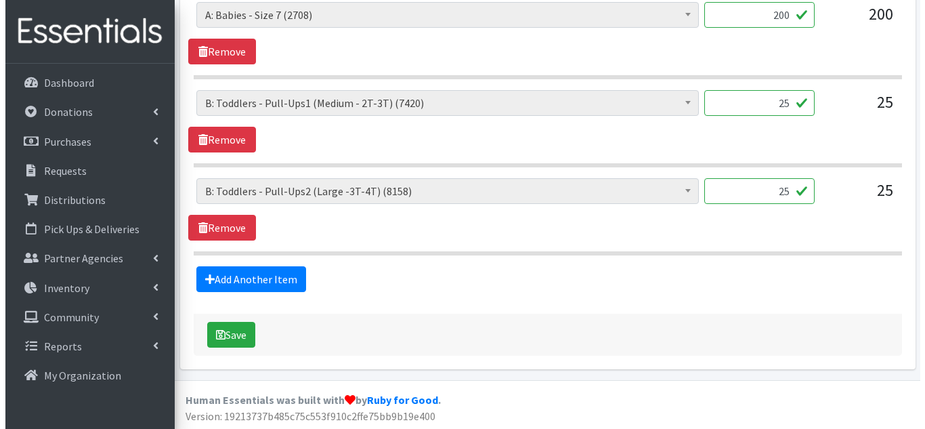
scroll to position [1097, 0]
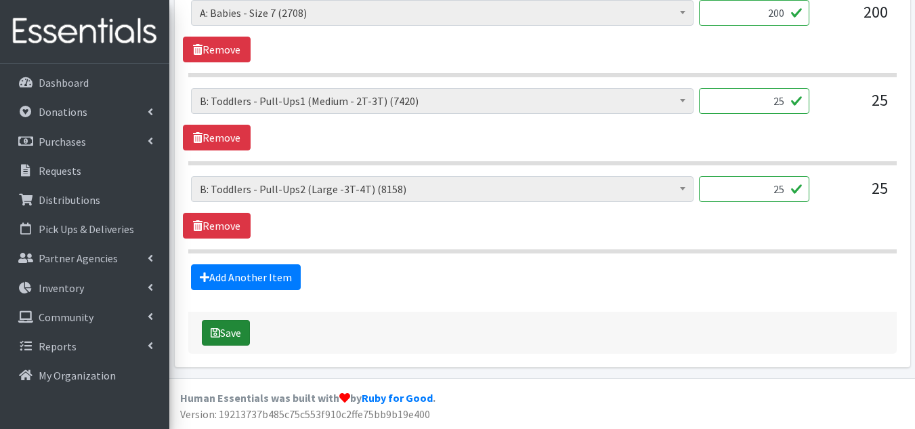
click at [226, 338] on button "Save" at bounding box center [226, 333] width 48 height 26
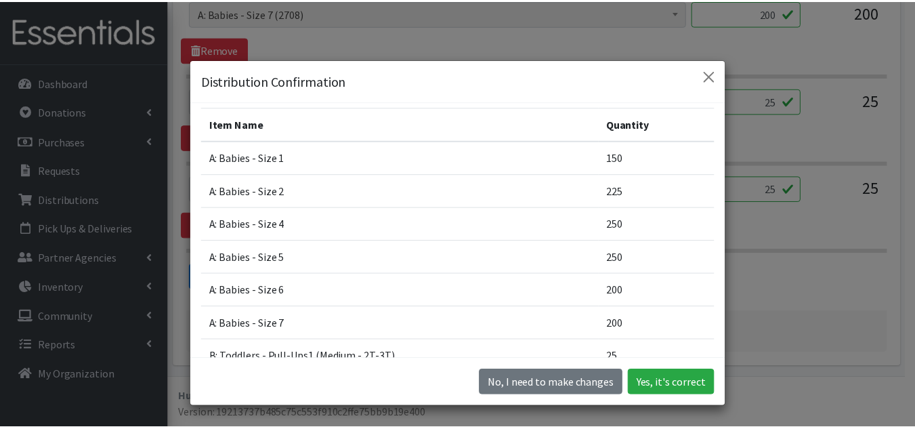
scroll to position [135, 0]
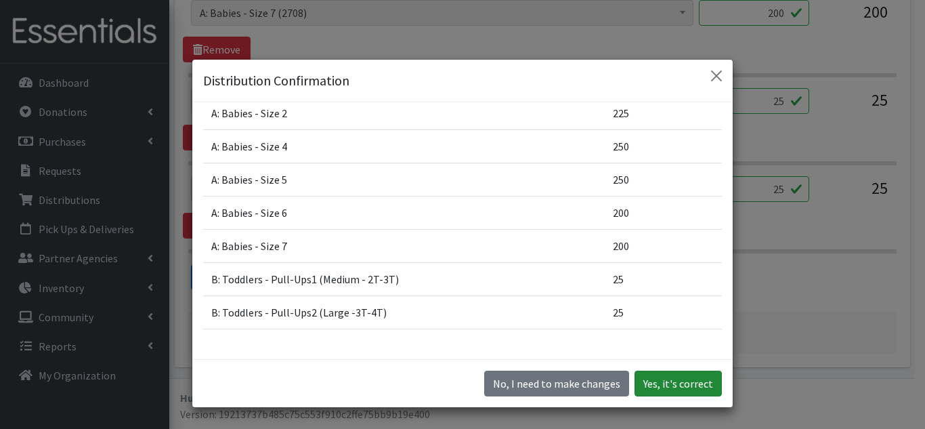
click at [669, 381] on button "Yes, it's correct" at bounding box center [678, 383] width 87 height 26
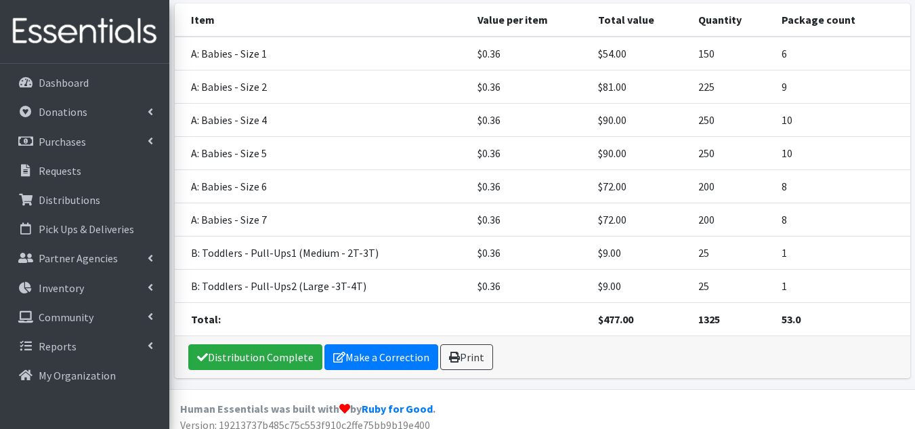
scroll to position [302, 0]
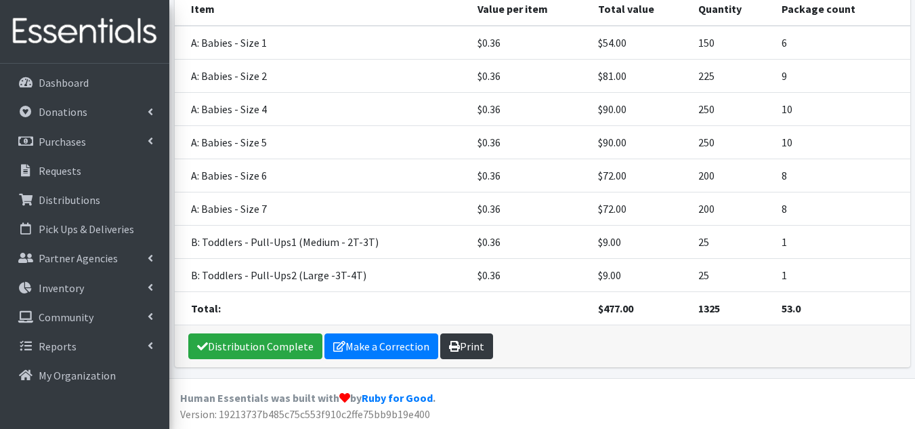
click at [477, 339] on link "Print" at bounding box center [466, 346] width 53 height 26
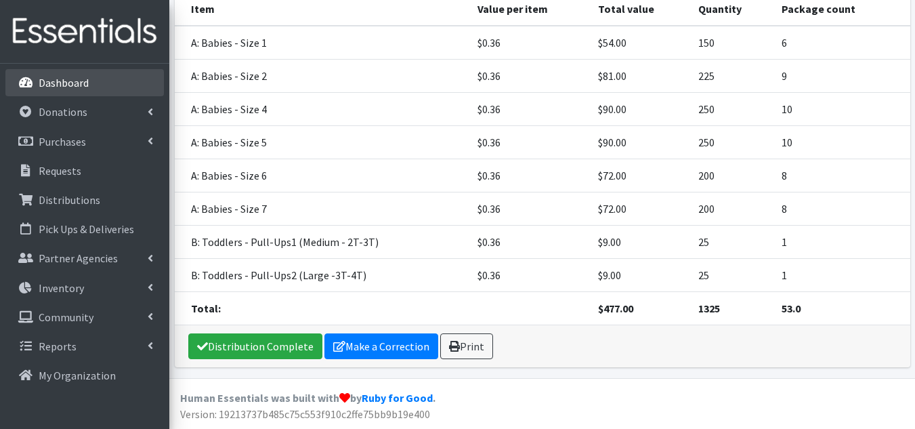
click at [84, 83] on p "Dashboard" at bounding box center [64, 83] width 50 height 14
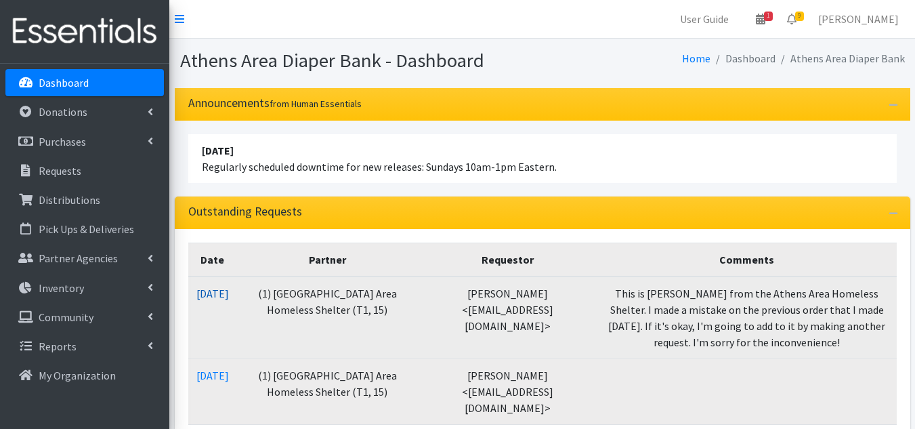
click at [228, 291] on link "[DATE]" at bounding box center [212, 294] width 33 height 14
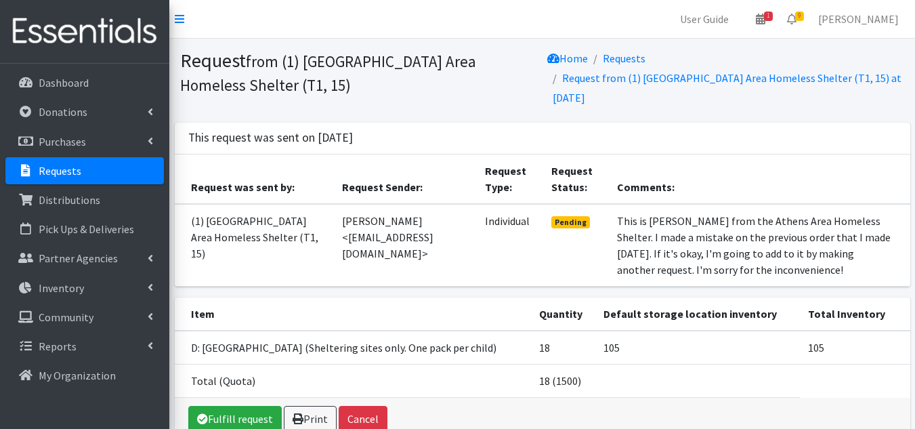
scroll to position [60, 0]
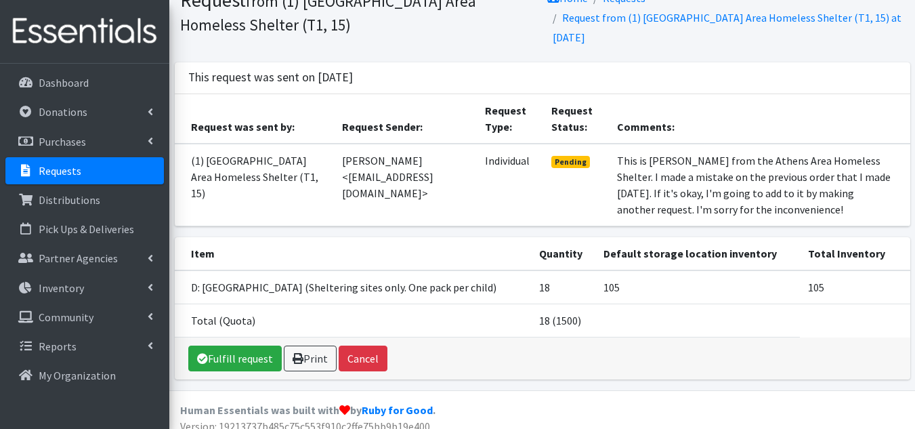
click at [65, 172] on p "Requests" at bounding box center [60, 171] width 43 height 14
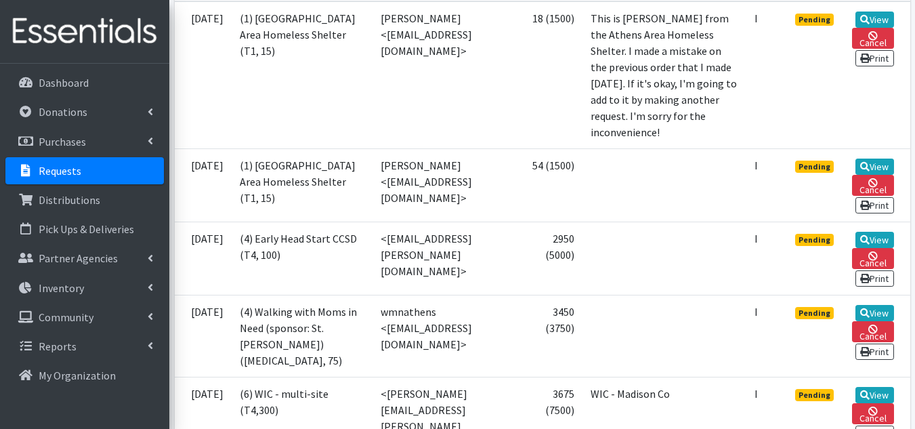
scroll to position [406, 0]
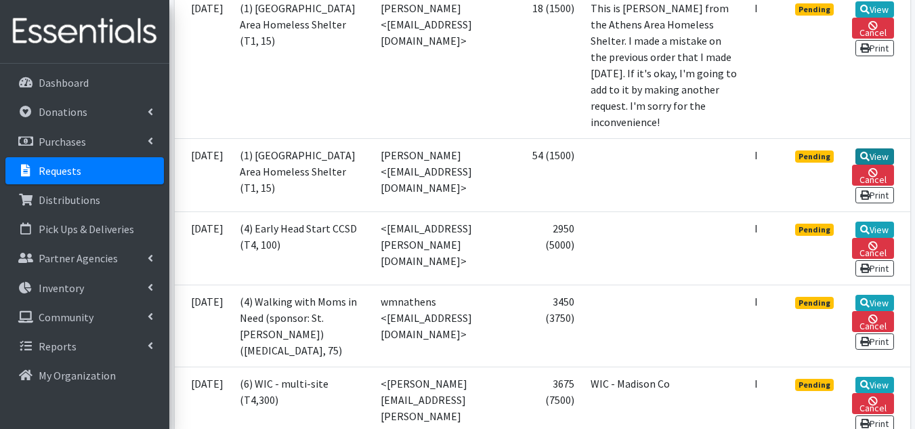
click at [863, 165] on link "View" at bounding box center [874, 156] width 39 height 16
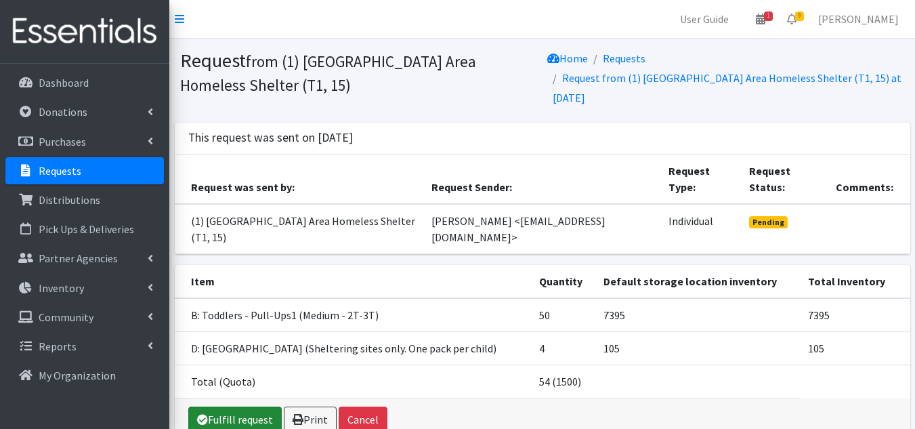
click at [242, 406] on link "Fulfill request" at bounding box center [234, 419] width 93 height 26
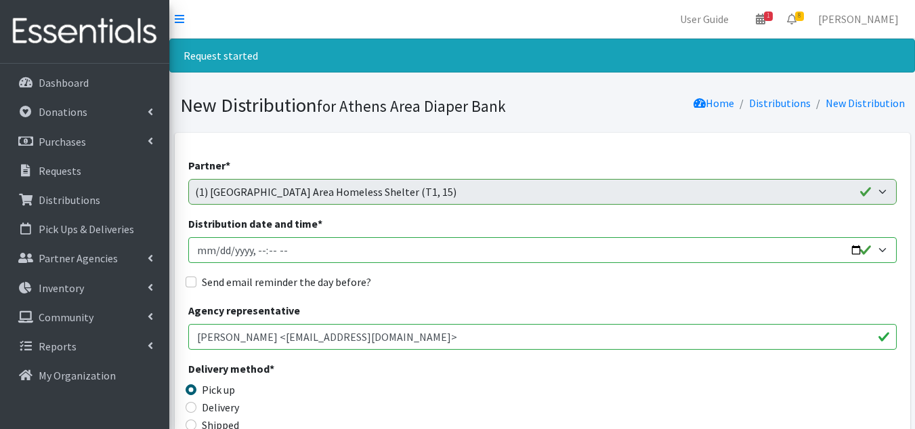
click at [218, 251] on input "Distribution date and time *" at bounding box center [542, 250] width 708 height 26
type input "2025-10-17T10:00"
click at [190, 276] on input "Send email reminder the day before?" at bounding box center [191, 281] width 11 height 11
checkbox input "true"
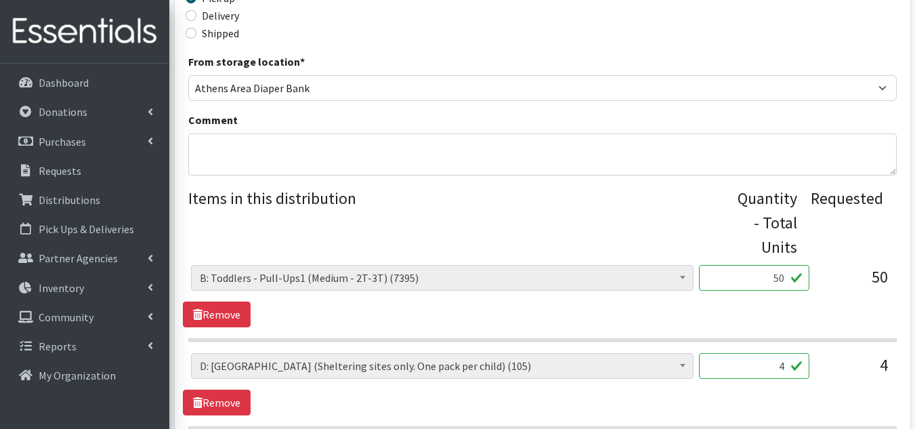
scroll to position [406, 0]
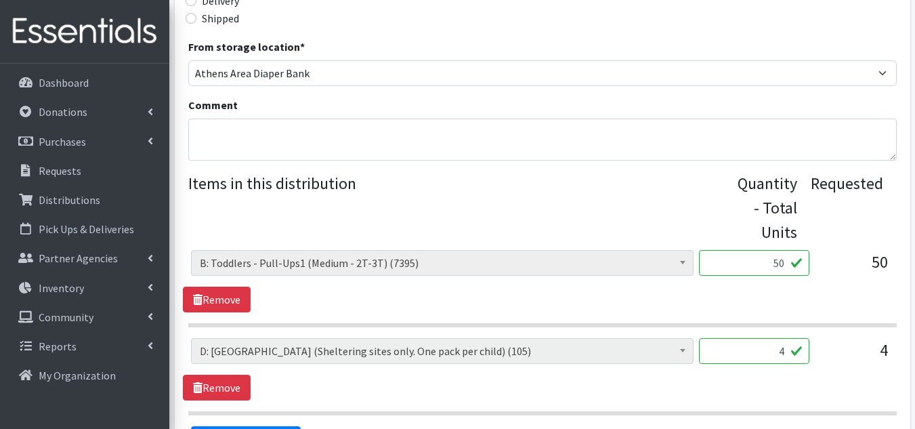
drag, startPoint x: 770, startPoint y: 261, endPoint x: 861, endPoint y: 251, distance: 91.3
click at [861, 251] on div "A: Babies - Size 0 (Preemie) (6355) A: Babies - Size 01 (newborn) (8091) A: Bab…" at bounding box center [542, 268] width 702 height 37
type input "100"
type input "22"
click at [551, 373] on span "A: Babies - Size 0 (Preemie) (6355) A: Babies - Size 01 (newborn) (8091) A: Bab…" at bounding box center [442, 356] width 503 height 37
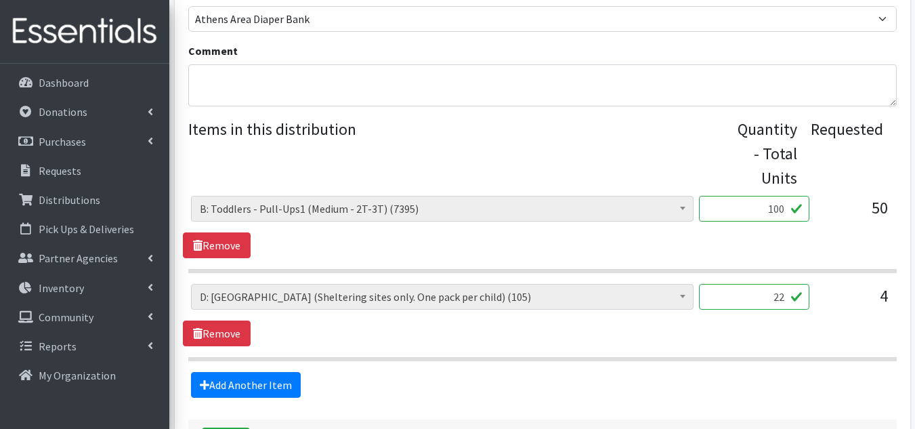
scroll to position [568, 0]
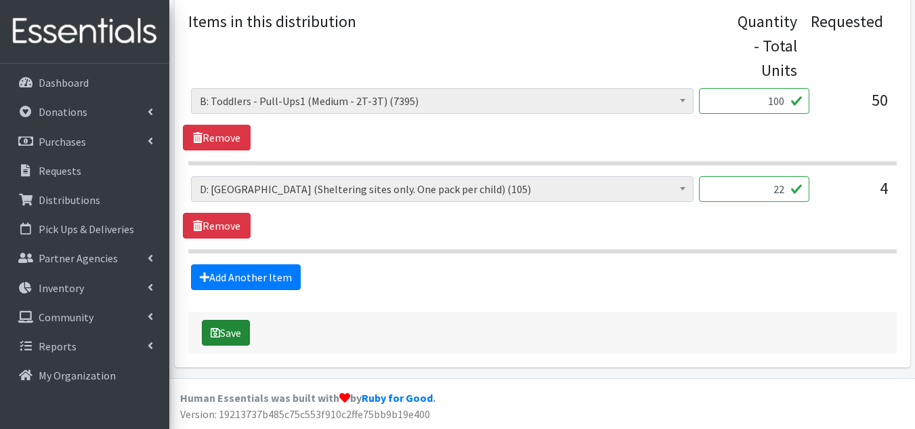
click at [219, 330] on icon "submit" at bounding box center [215, 332] width 9 height 11
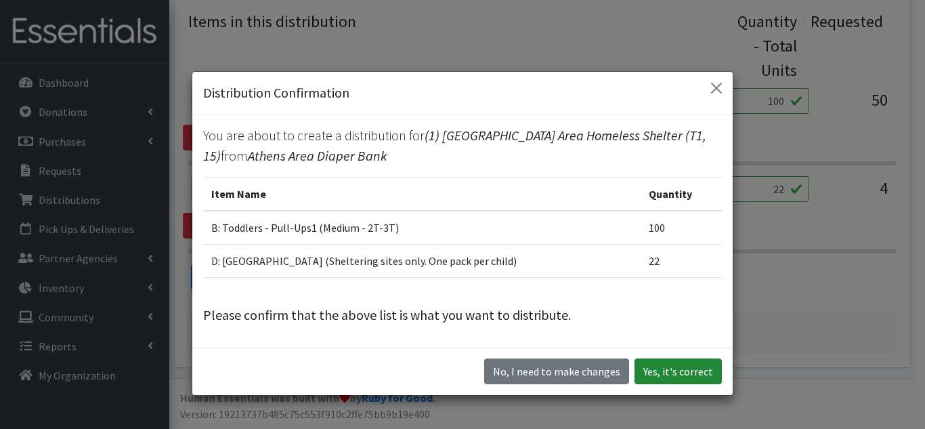
click at [685, 368] on button "Yes, it's correct" at bounding box center [678, 371] width 87 height 26
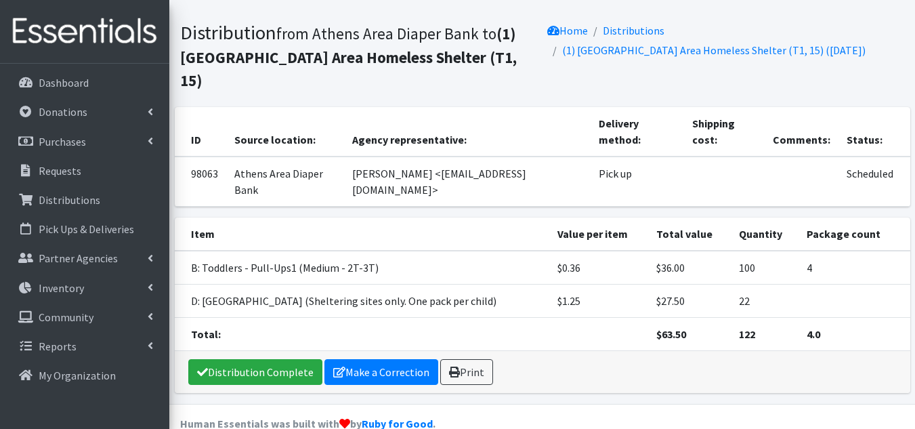
scroll to position [119, 0]
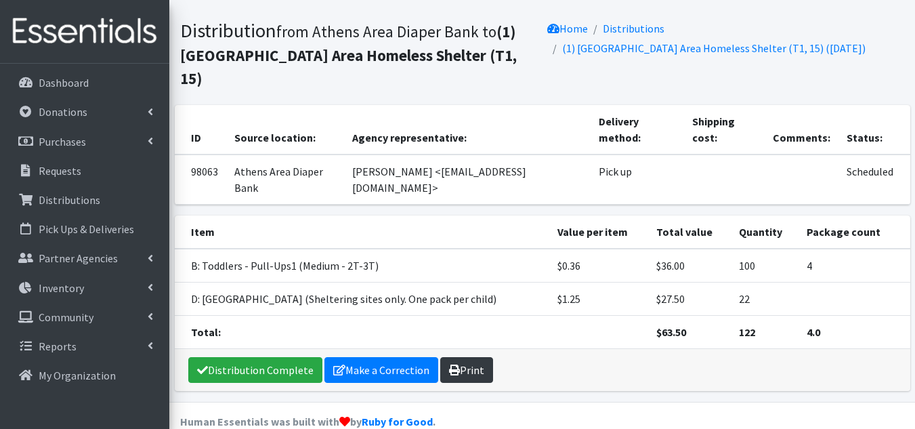
click at [440, 357] on link "Print" at bounding box center [466, 370] width 53 height 26
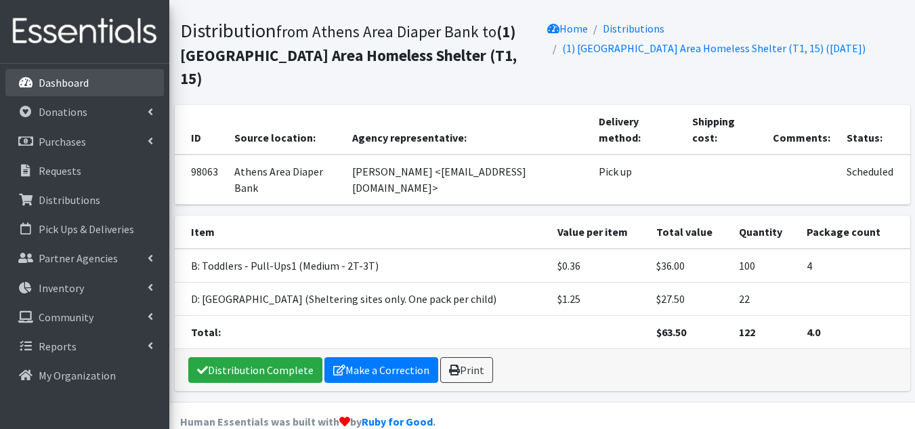
click at [66, 84] on p "Dashboard" at bounding box center [64, 83] width 50 height 14
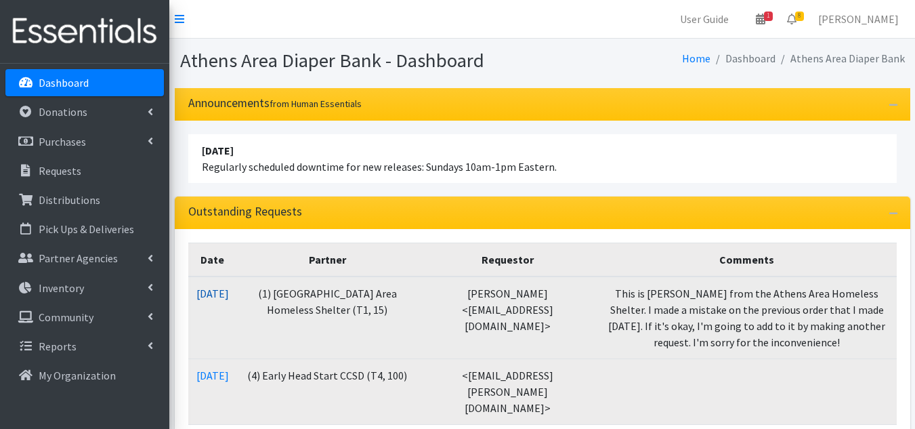
click at [229, 290] on link "10/09/2025" at bounding box center [212, 294] width 33 height 14
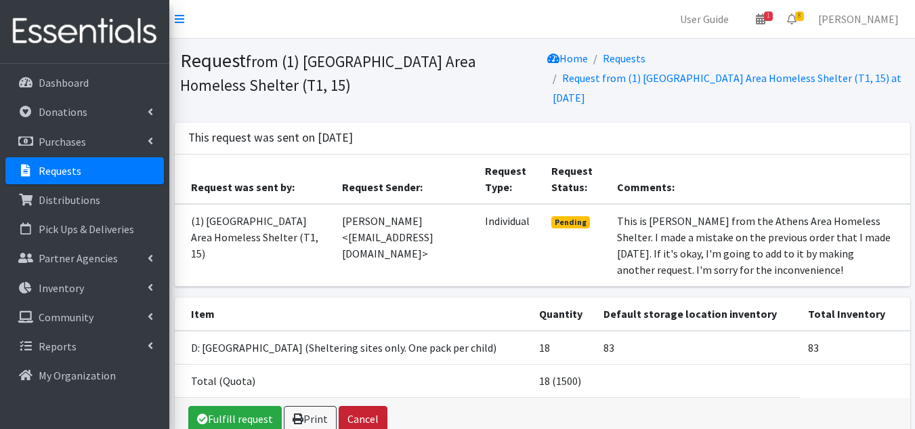
click at [368, 406] on button "Cancel" at bounding box center [363, 419] width 49 height 26
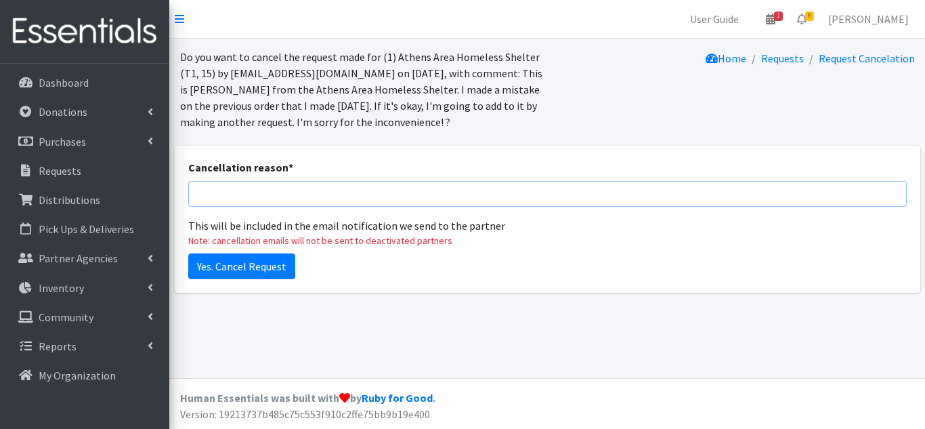
click at [248, 187] on input "Cancellation reason *" at bounding box center [547, 194] width 719 height 26
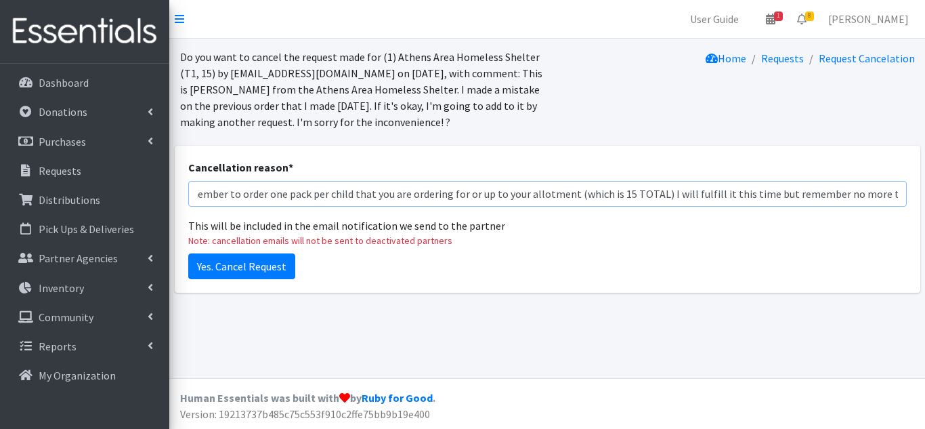
scroll to position [0, 169]
type input "I added it to the previous order. Remember to order one pack per child that you…"
click at [267, 273] on input "Yes. Cancel Request" at bounding box center [241, 266] width 107 height 26
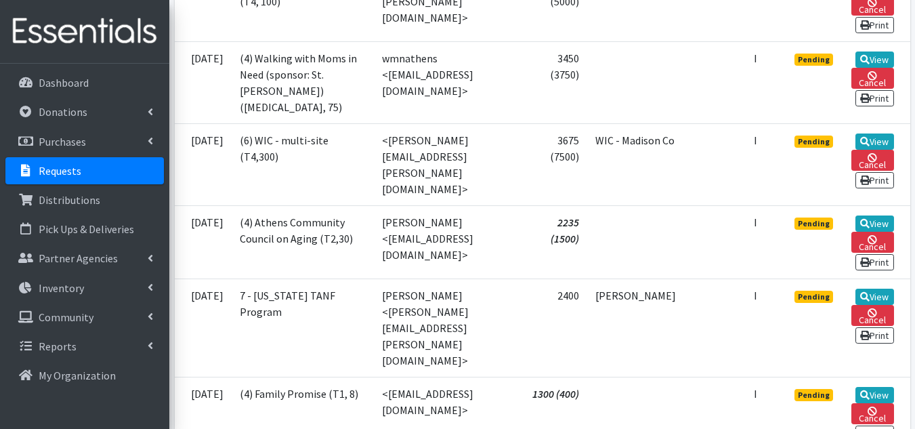
scroll to position [542, 0]
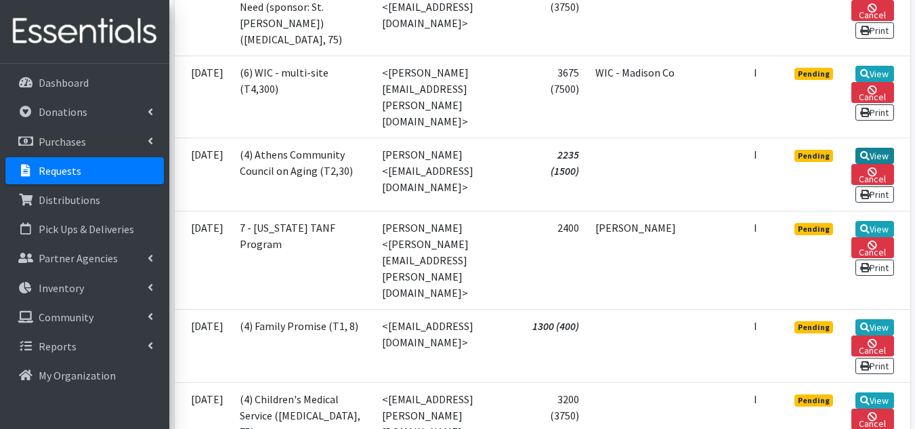
click at [883, 163] on link "View" at bounding box center [874, 156] width 39 height 16
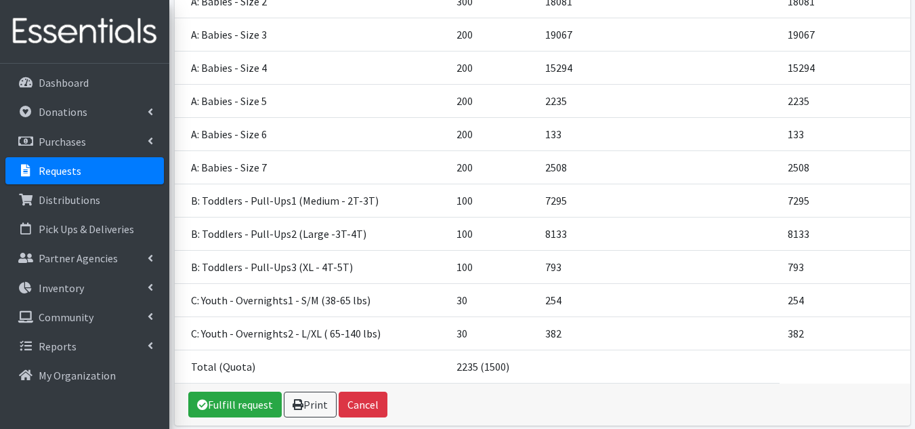
scroll to position [406, 0]
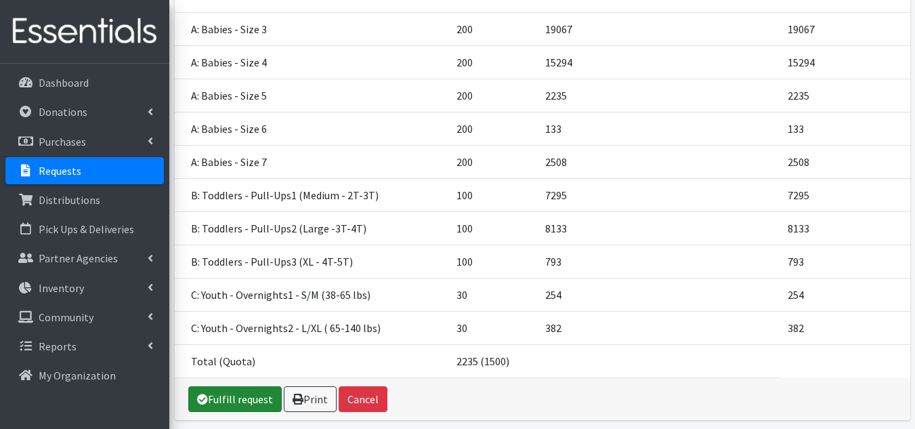
click at [236, 386] on link "Fulfill request" at bounding box center [234, 399] width 93 height 26
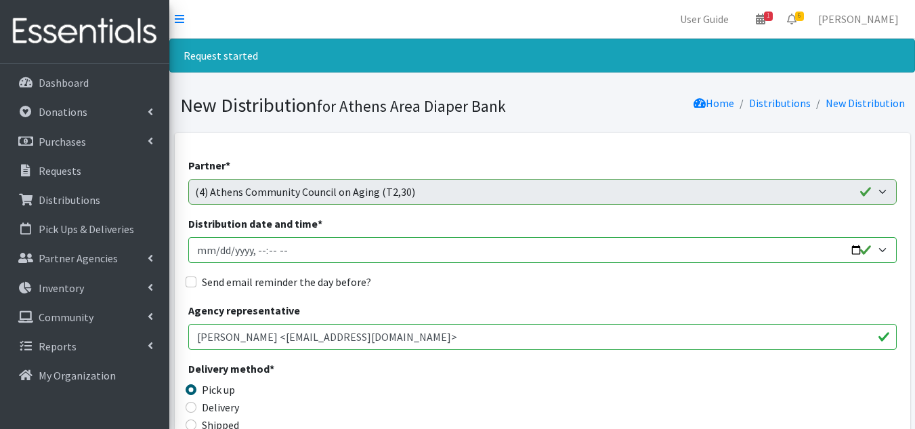
click at [217, 247] on input "Distribution date and time *" at bounding box center [542, 250] width 708 height 26
type input "2025-10-17T10:00"
click at [194, 280] on input "Send email reminder the day before?" at bounding box center [191, 281] width 11 height 11
checkbox input "true"
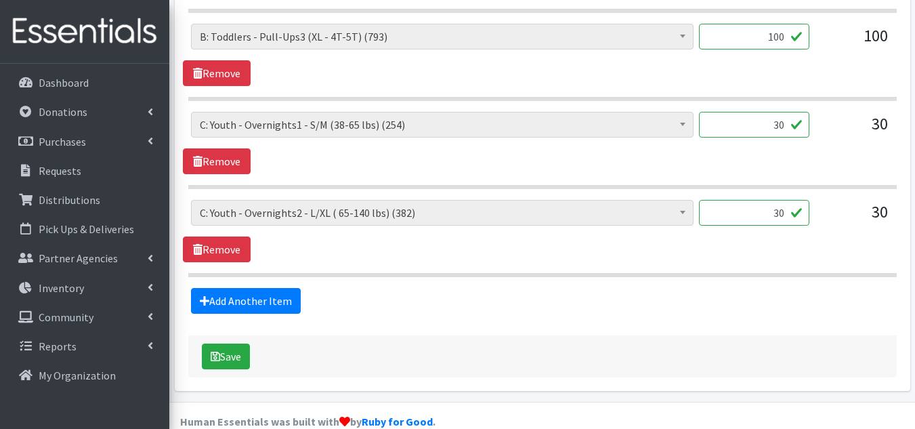
scroll to position [1625, 0]
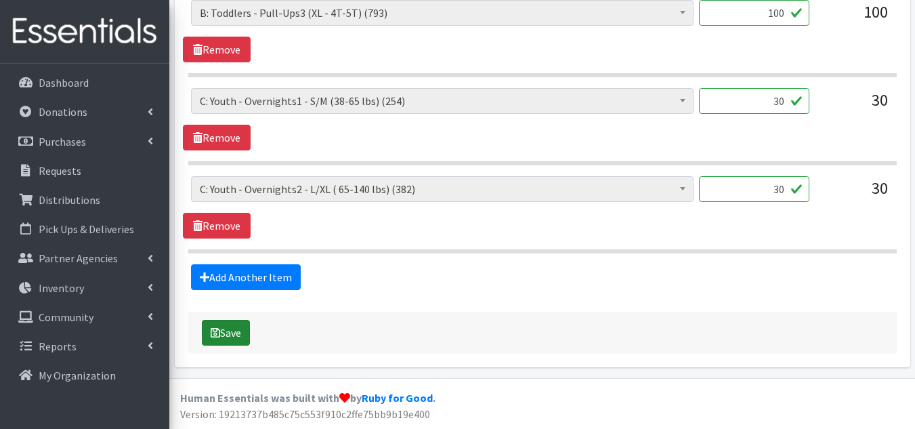
click at [242, 326] on button "Save" at bounding box center [226, 333] width 48 height 26
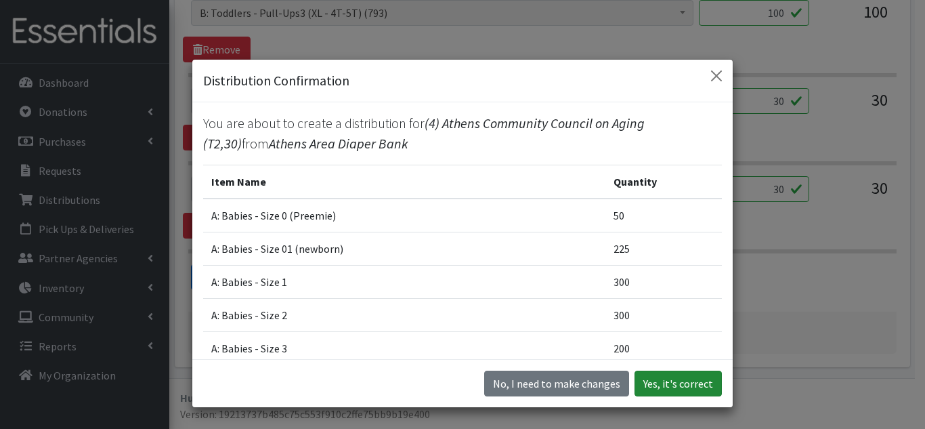
click at [669, 376] on button "Yes, it's correct" at bounding box center [678, 383] width 87 height 26
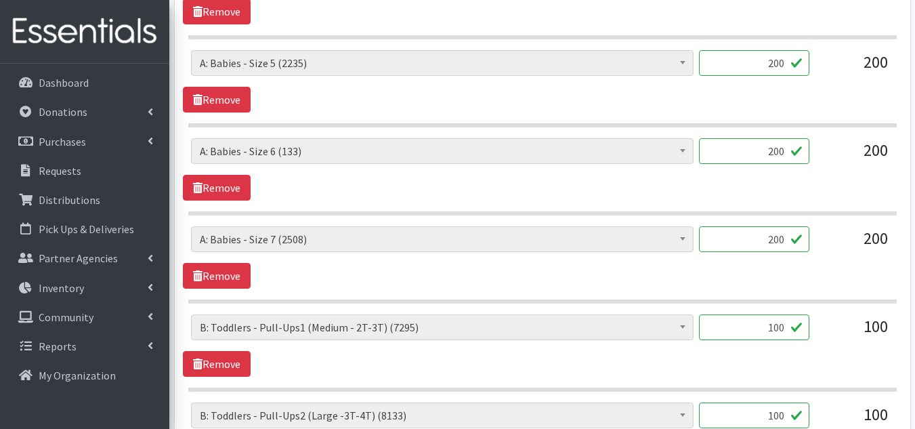
scroll to position [1151, 0]
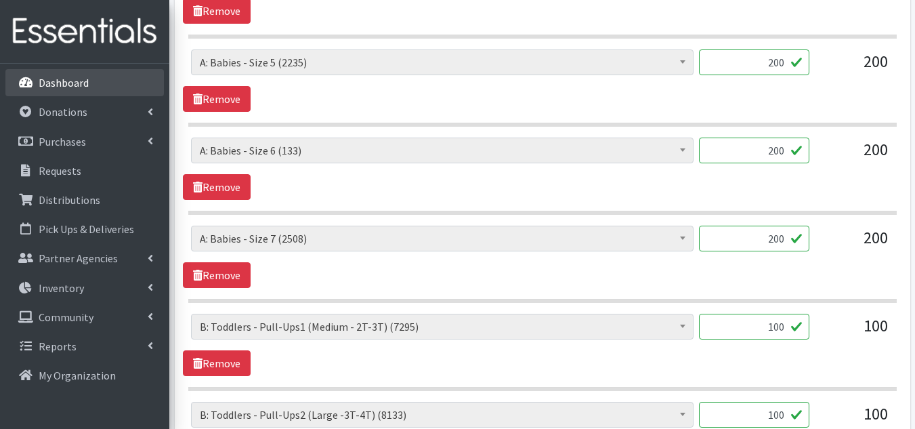
click at [54, 84] on p "Dashboard" at bounding box center [64, 83] width 50 height 14
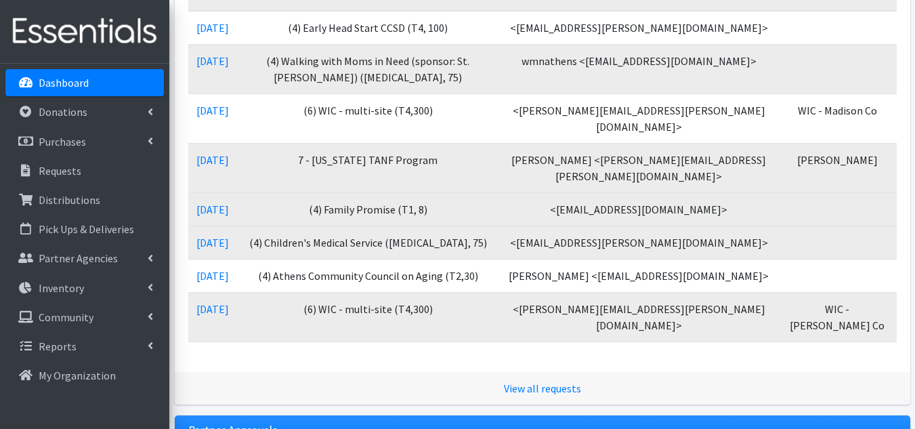
scroll to position [339, 0]
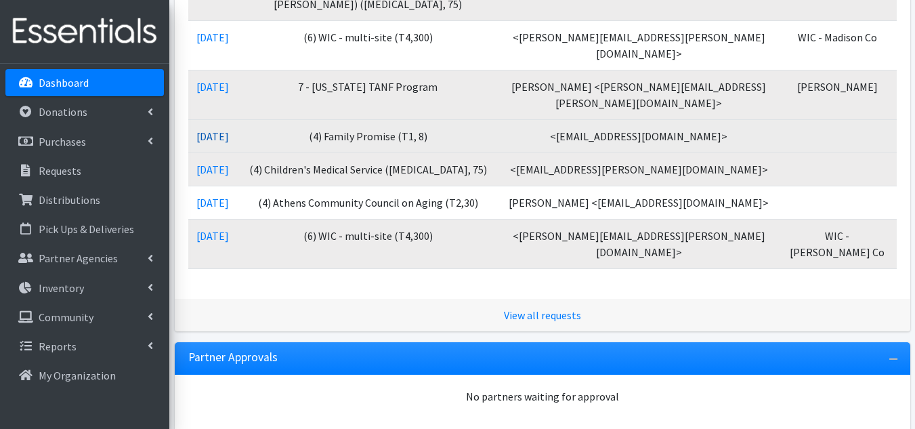
click at [219, 137] on link "10/01/2025" at bounding box center [212, 136] width 33 height 14
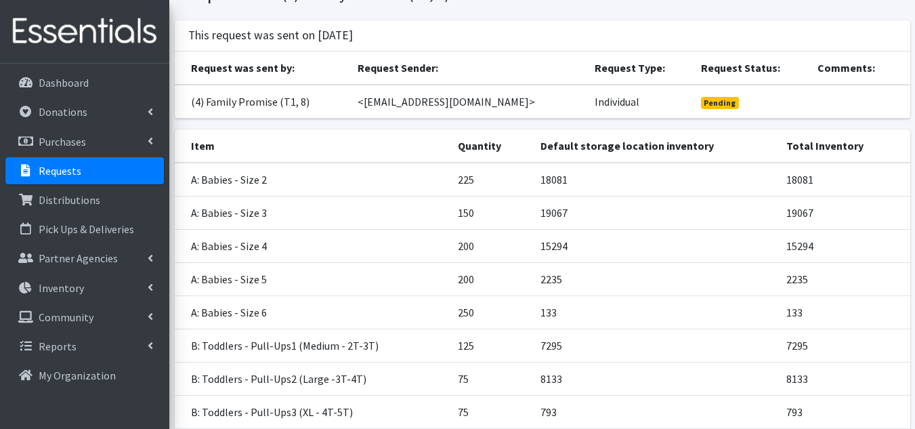
scroll to position [203, 0]
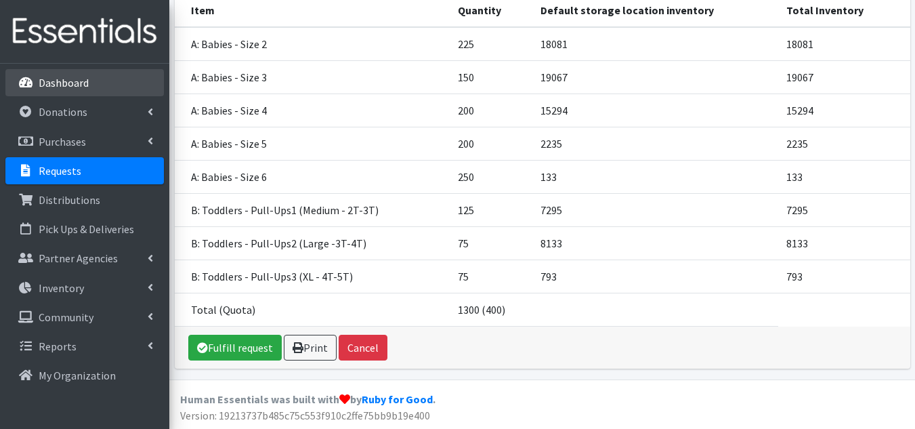
click at [58, 79] on p "Dashboard" at bounding box center [64, 83] width 50 height 14
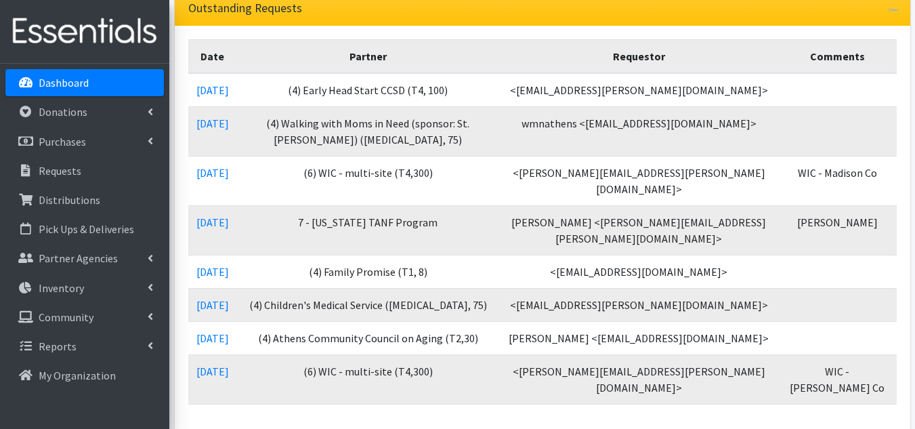
scroll to position [271, 0]
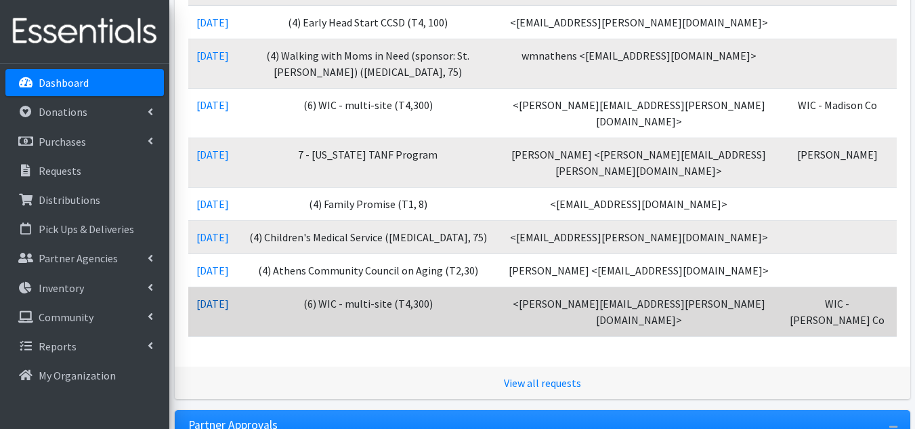
click at [219, 305] on link "[DATE]" at bounding box center [212, 304] width 33 height 14
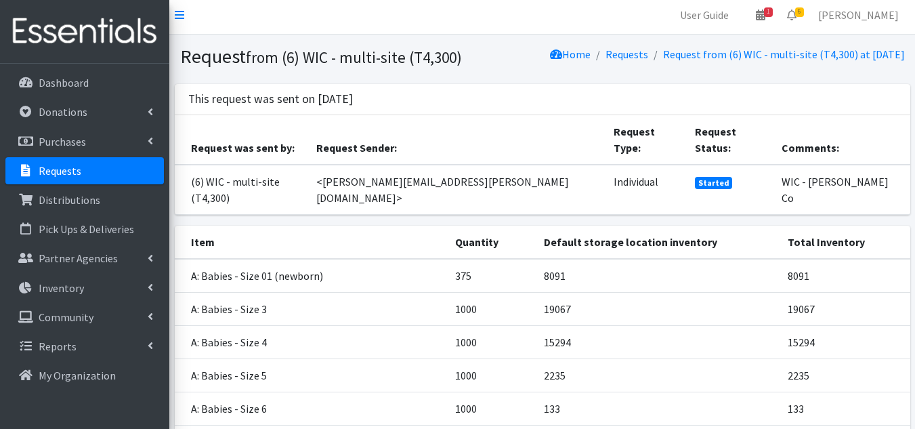
scroll to position [187, 0]
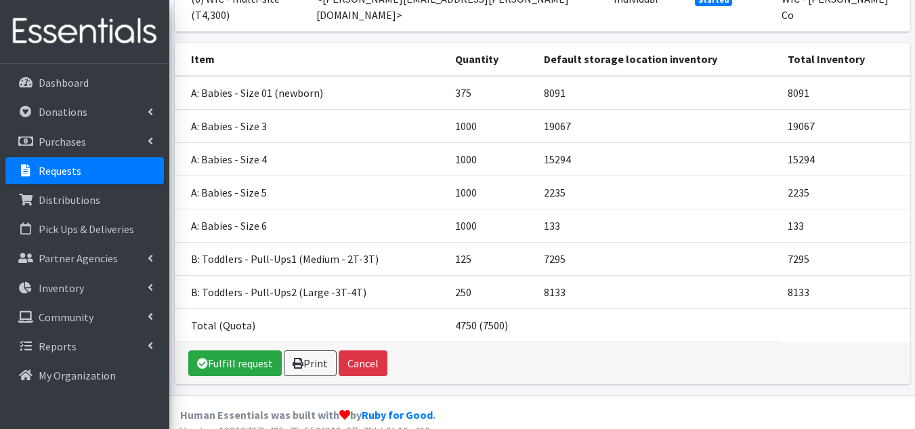
click at [61, 168] on p "Requests" at bounding box center [60, 171] width 43 height 14
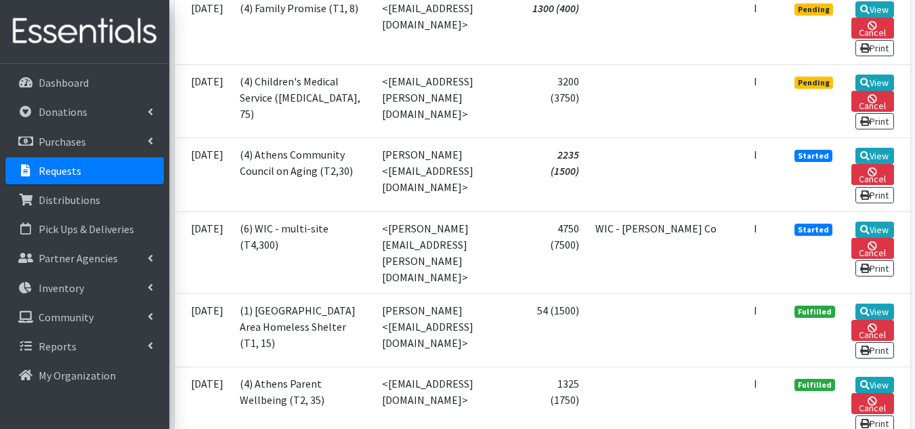
scroll to position [745, 0]
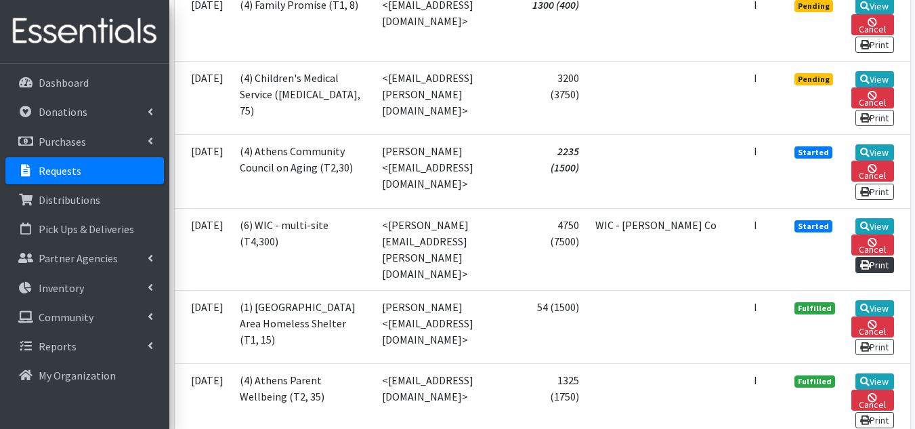
click at [881, 258] on link "Print" at bounding box center [874, 265] width 39 height 16
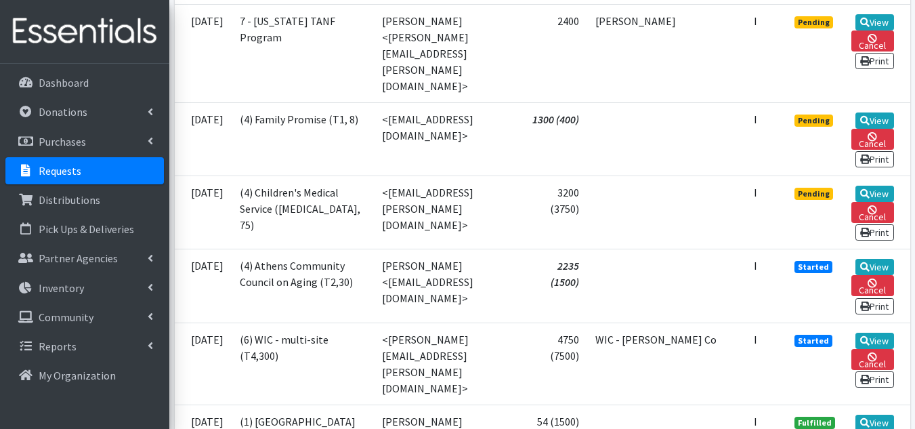
scroll to position [626, 0]
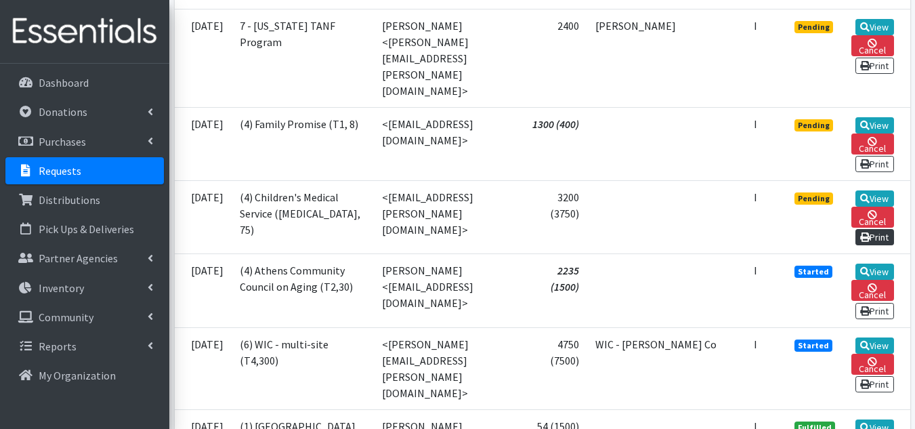
click at [875, 229] on link "Print" at bounding box center [874, 237] width 39 height 16
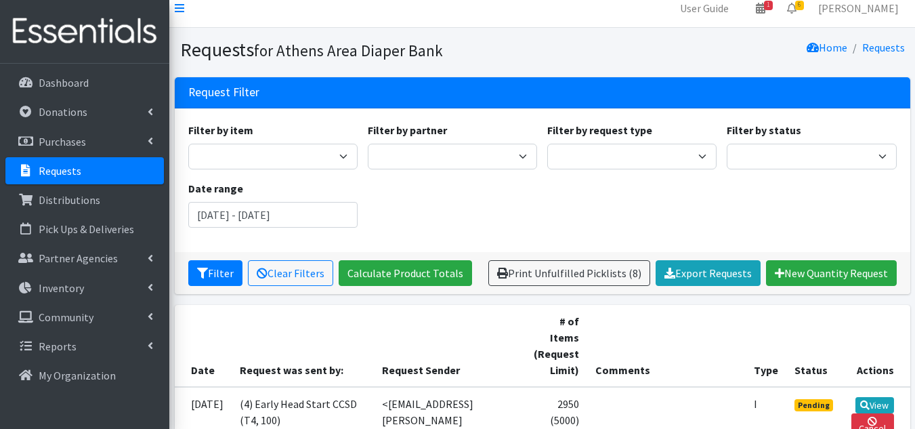
scroll to position [0, 0]
